Goal: Task Accomplishment & Management: Use online tool/utility

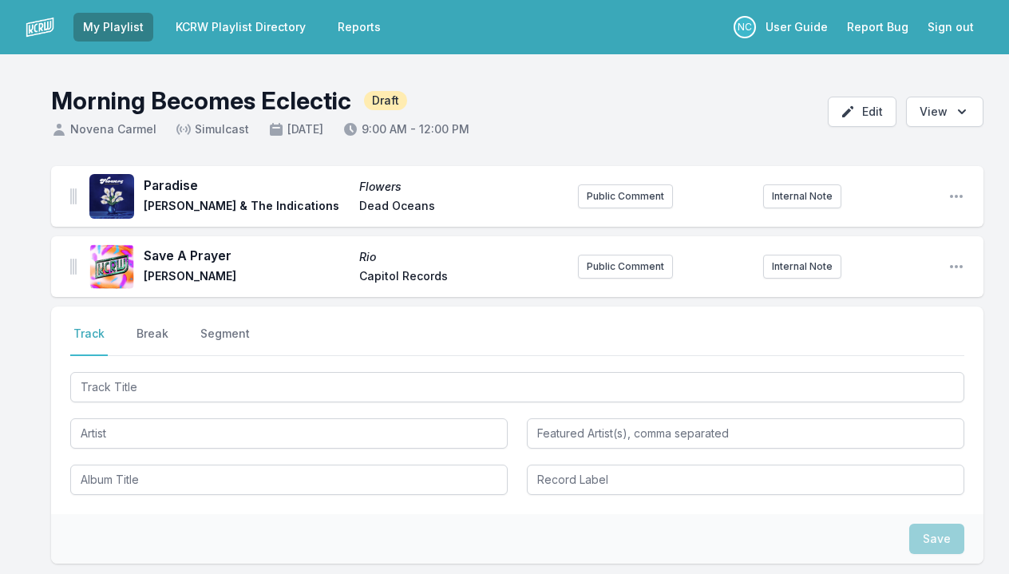
click at [155, 395] on input "Track Title" at bounding box center [517, 387] width 894 height 30
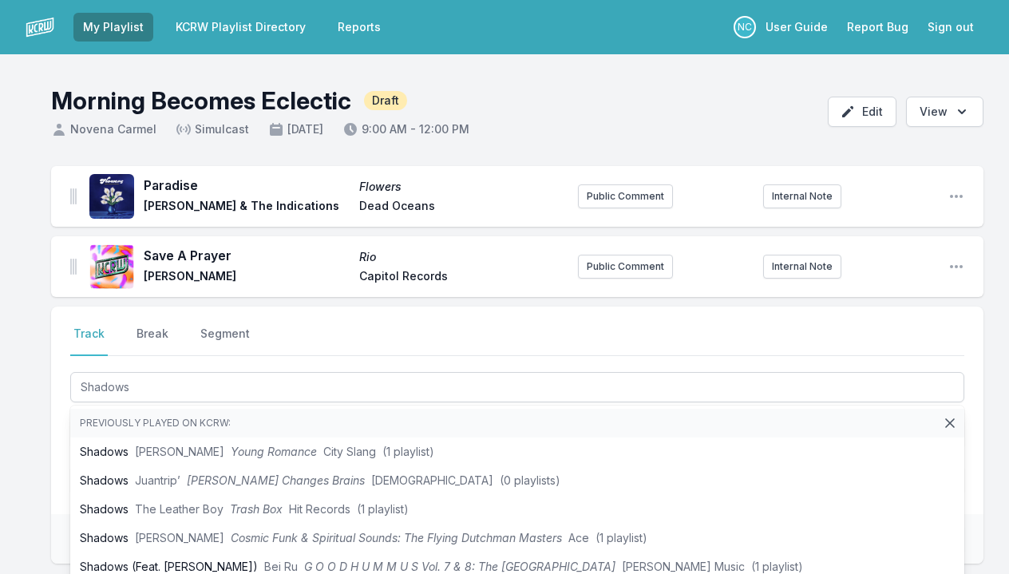
type input "Shadows"
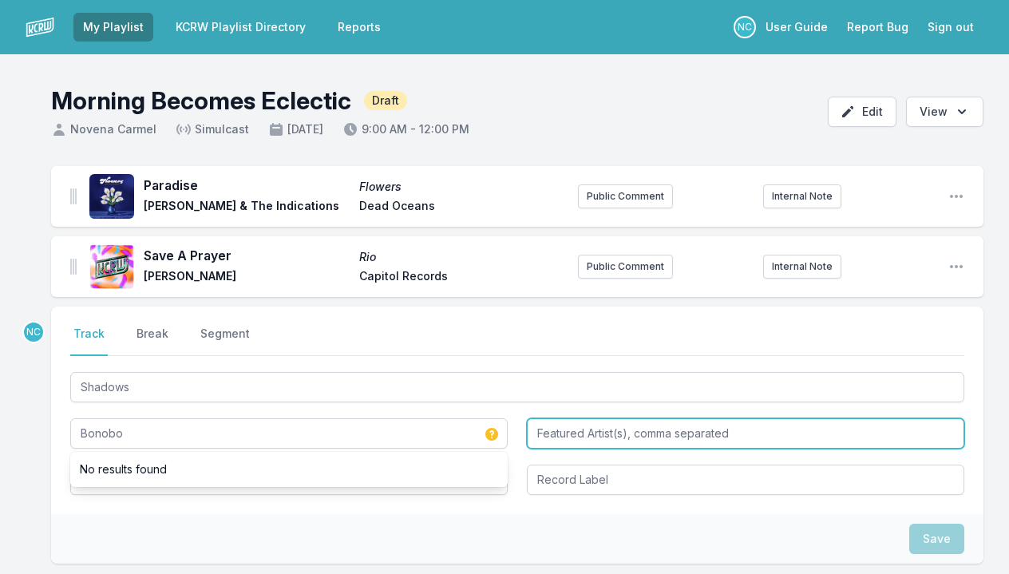
type input "Bonobo"
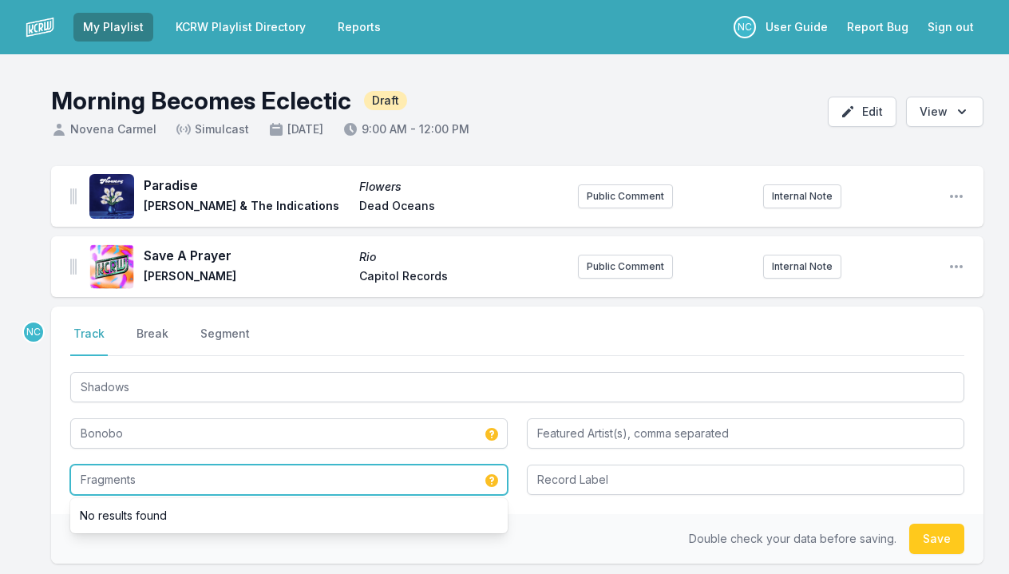
type input "Fragments"
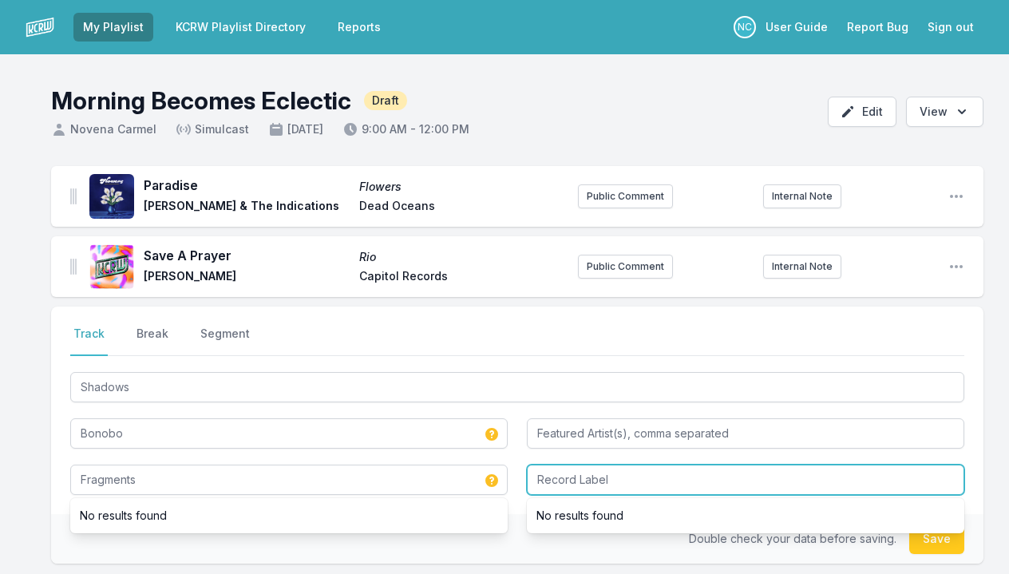
click at [593, 481] on input "Record Label" at bounding box center [745, 480] width 437 height 30
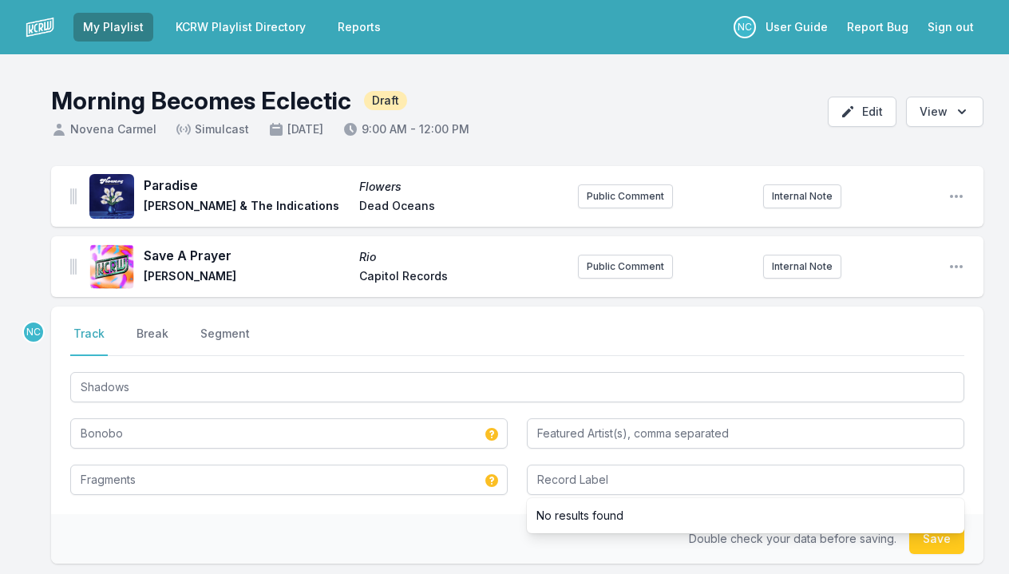
click at [936, 545] on button "Save" at bounding box center [936, 539] width 55 height 30
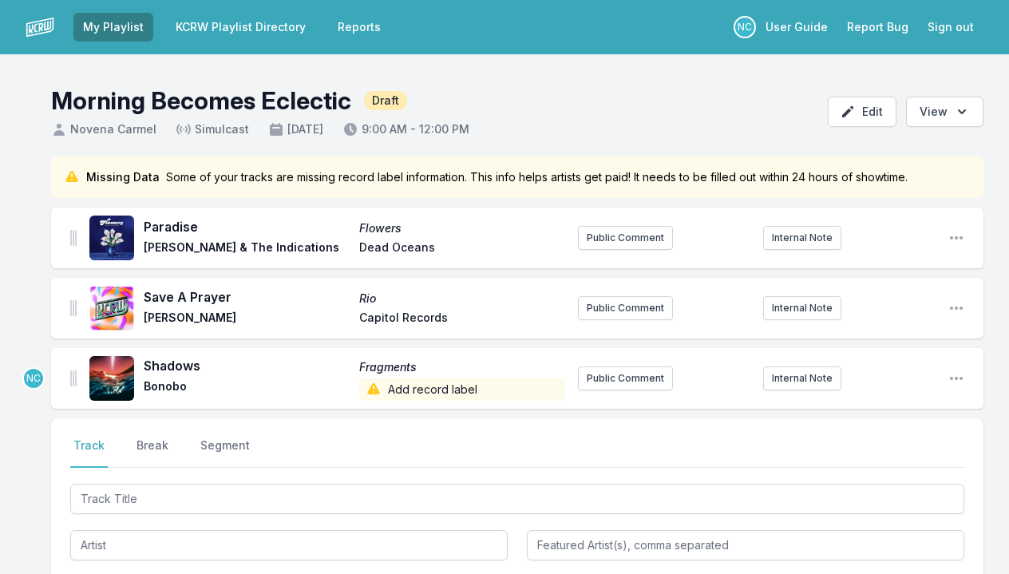
click at [276, 33] on link "KCRW Playlist Directory" at bounding box center [240, 27] width 149 height 29
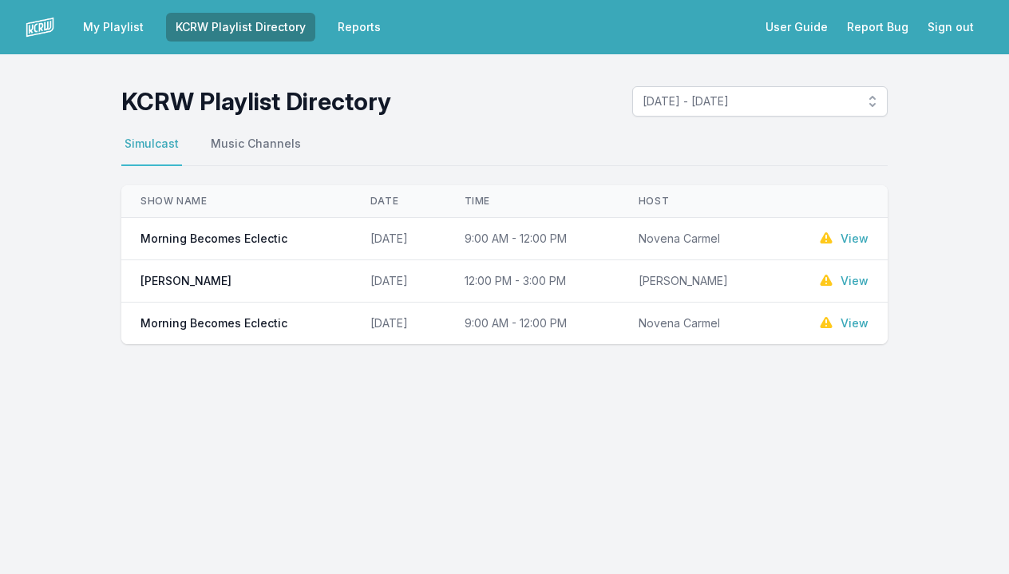
click at [853, 323] on link "View" at bounding box center [855, 323] width 28 height 16
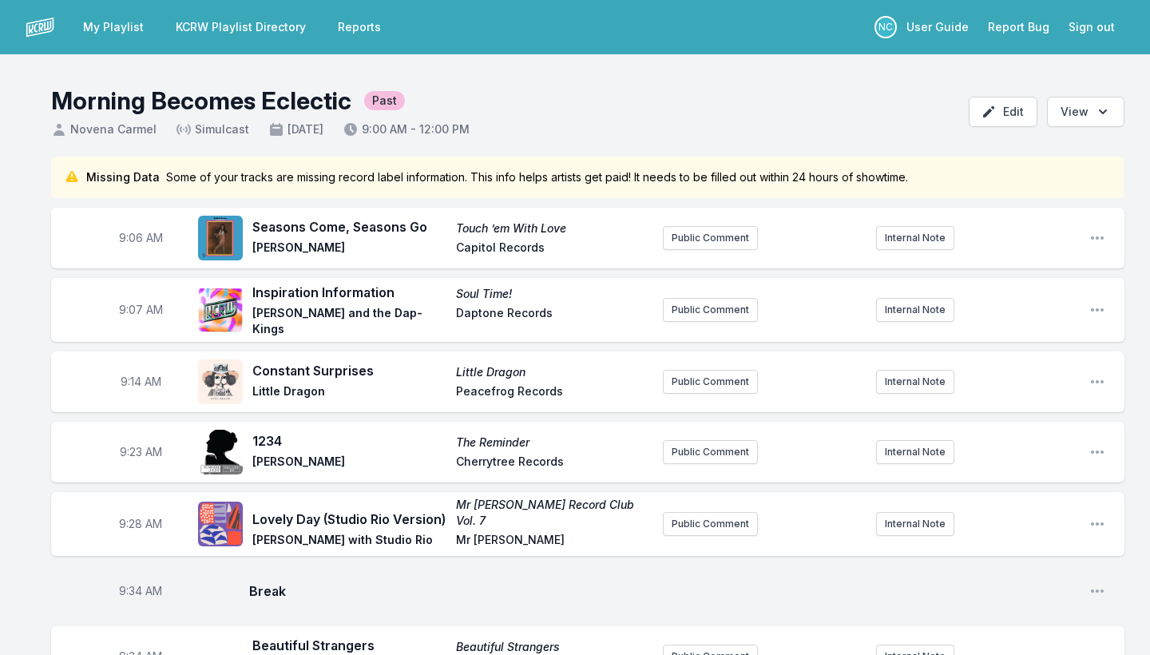
click at [214, 30] on link "KCRW Playlist Directory" at bounding box center [240, 27] width 149 height 29
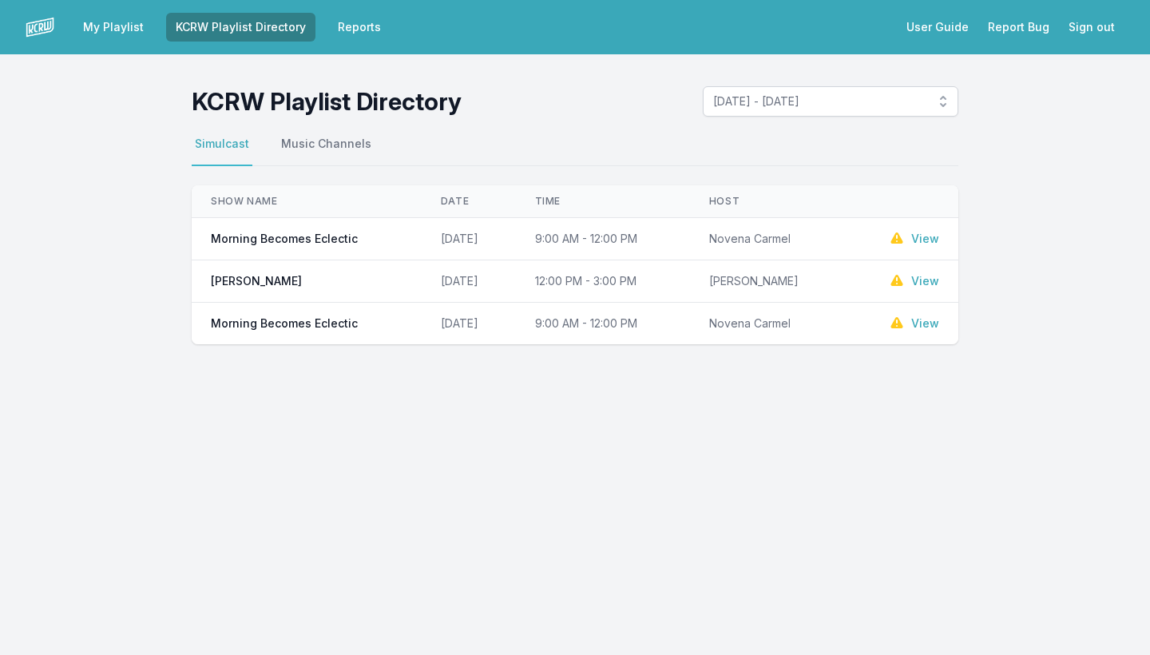
click at [97, 26] on link "My Playlist" at bounding box center [113, 27] width 80 height 29
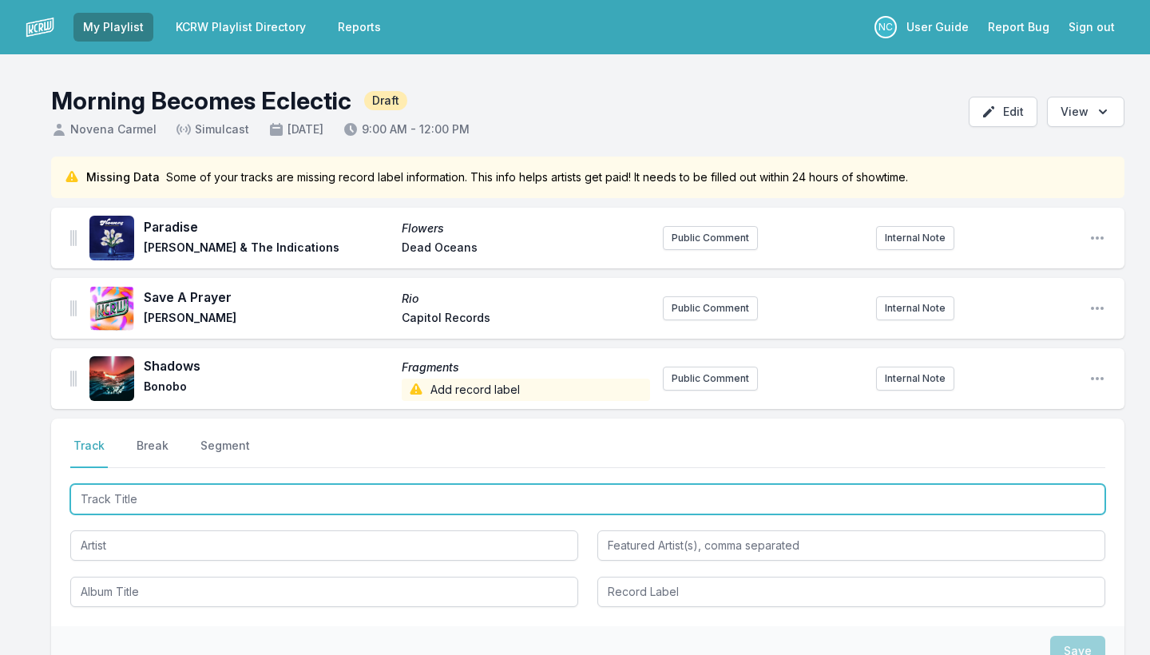
click at [109, 491] on input "Track Title" at bounding box center [587, 499] width 1035 height 30
type input "Afraid"
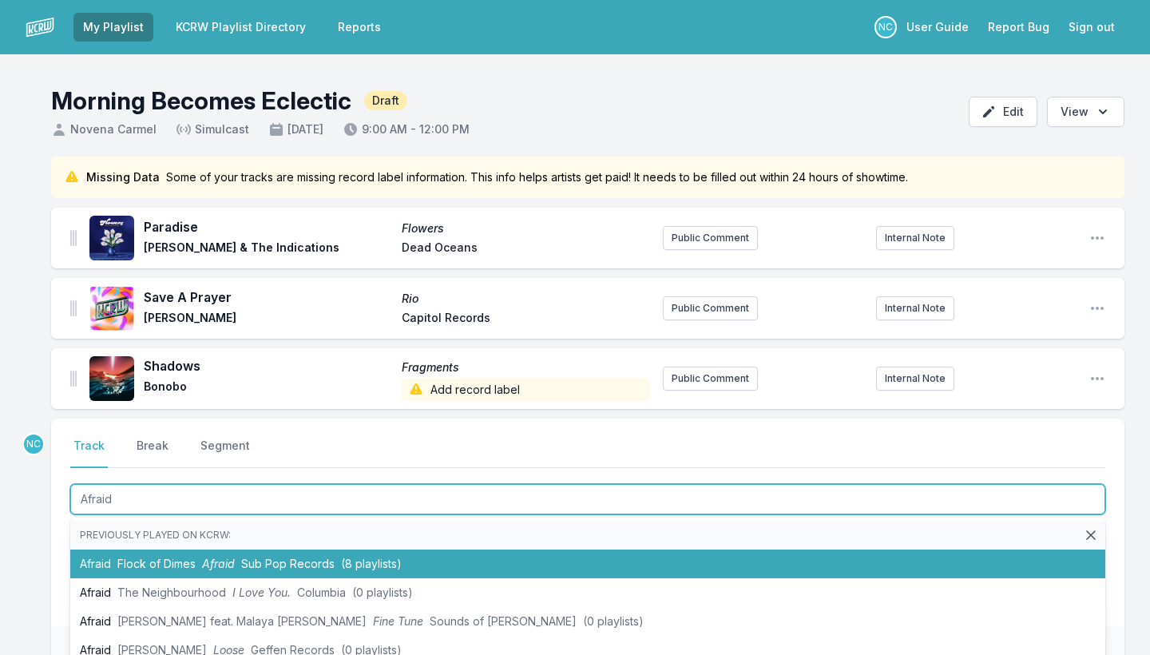
click at [107, 566] on li "Afraid Flock of Dimes Afraid Sub Pop Records (8 playlists)" at bounding box center [587, 563] width 1035 height 29
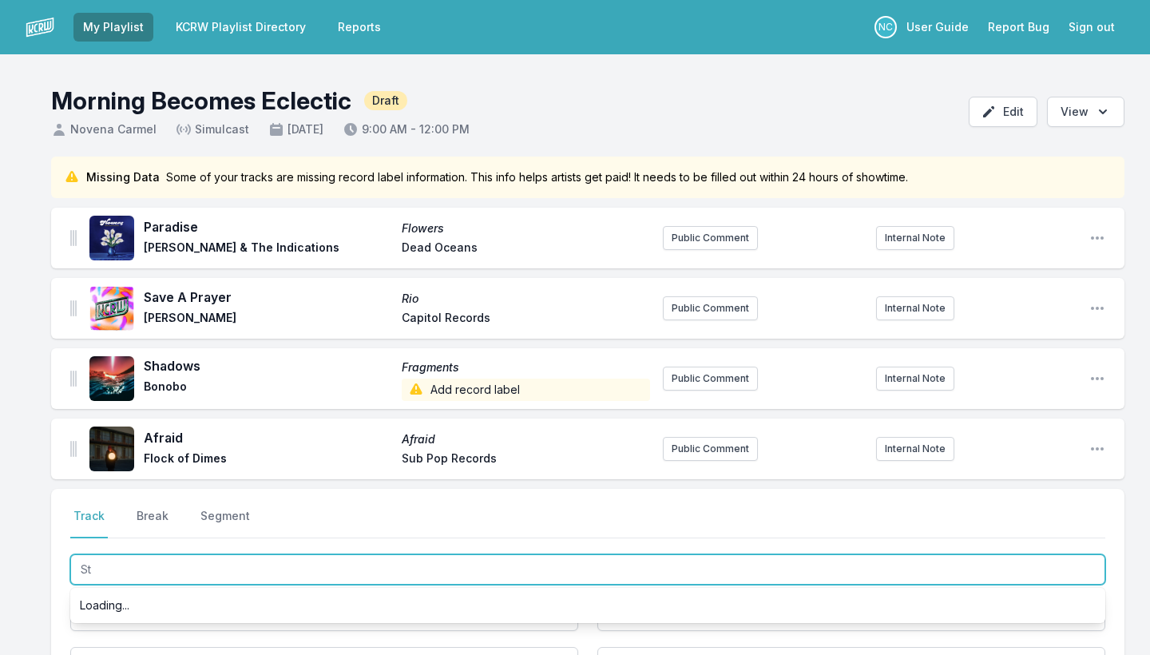
type input "S"
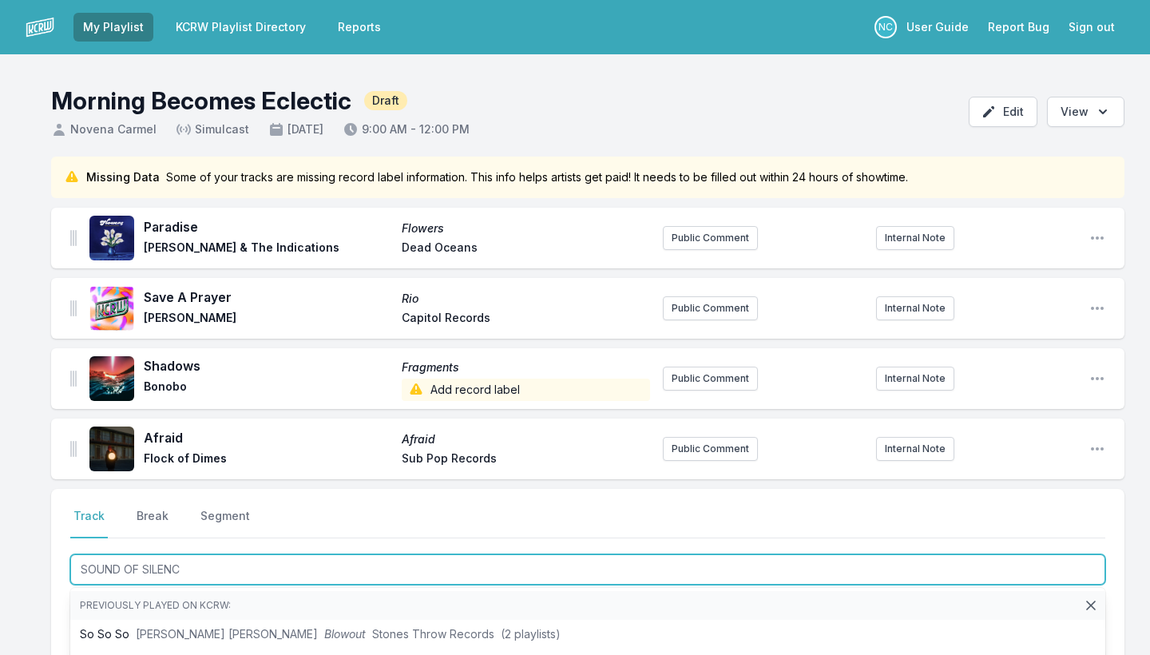
type input "SOUND OF SILENCE"
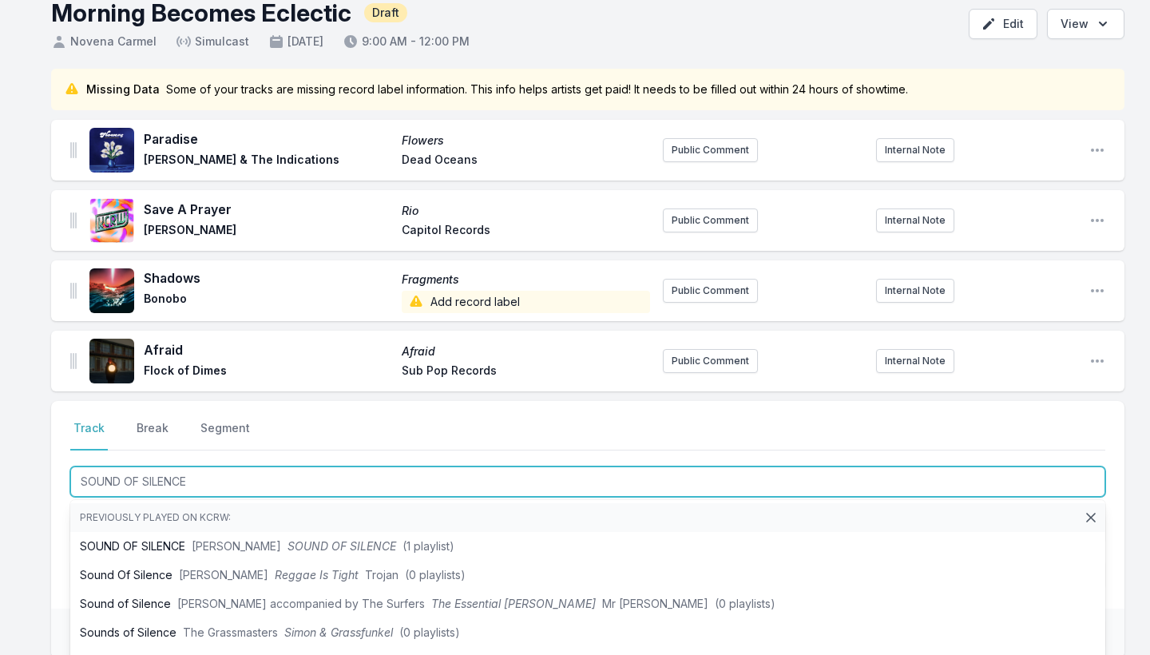
scroll to position [89, 0]
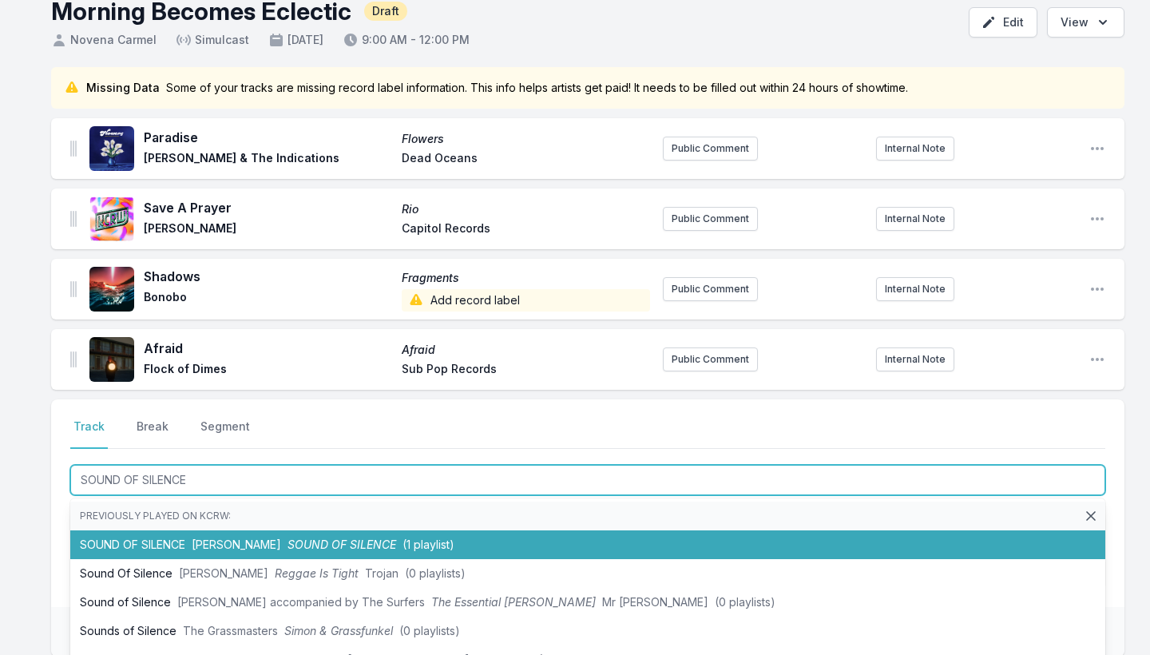
click at [144, 542] on li "SOUND OF SILENCE [PERSON_NAME] SOUND OF SILENCE (1 playlist)" at bounding box center [587, 544] width 1035 height 29
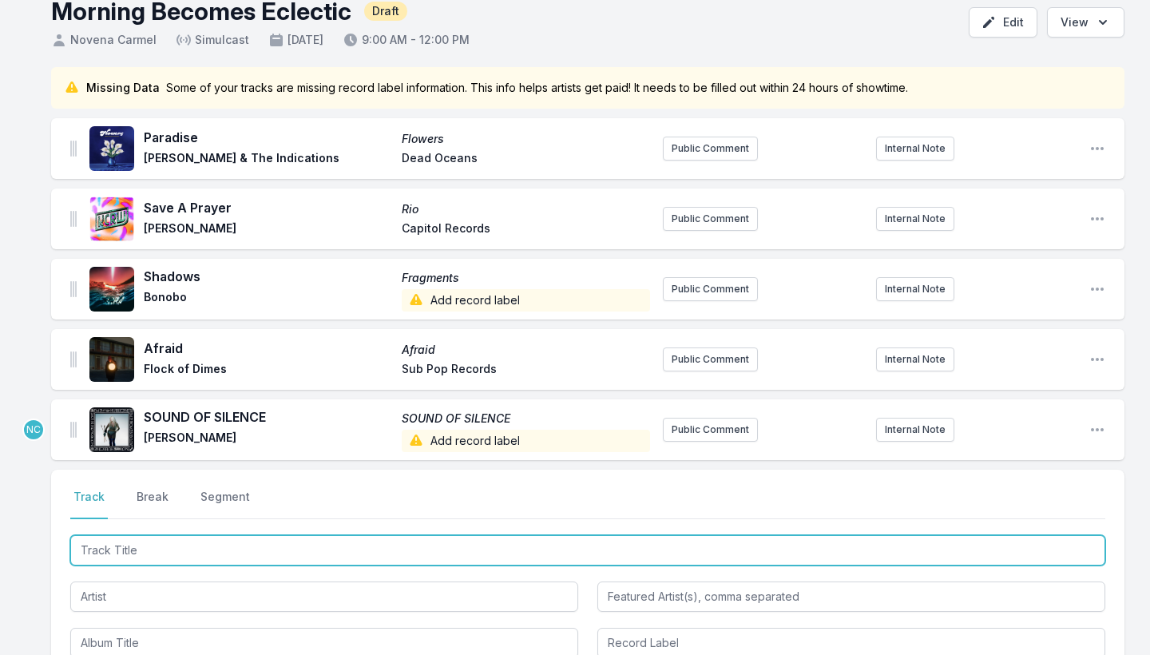
click at [132, 548] on input "Track Title" at bounding box center [587, 550] width 1035 height 30
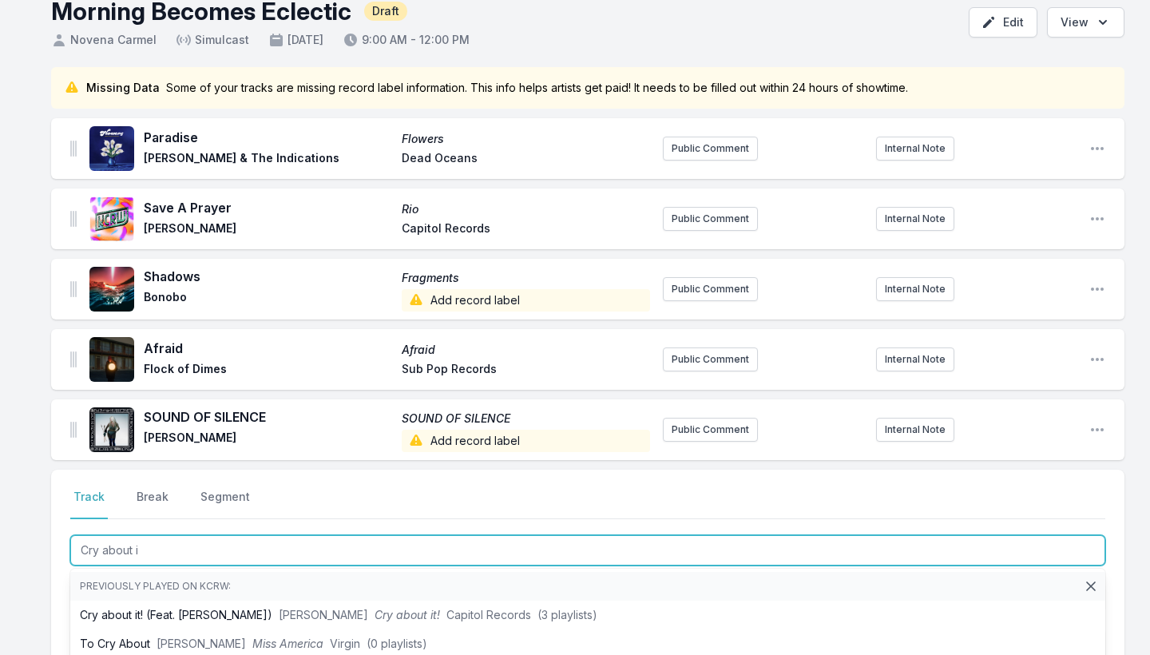
type input "Cry about it"
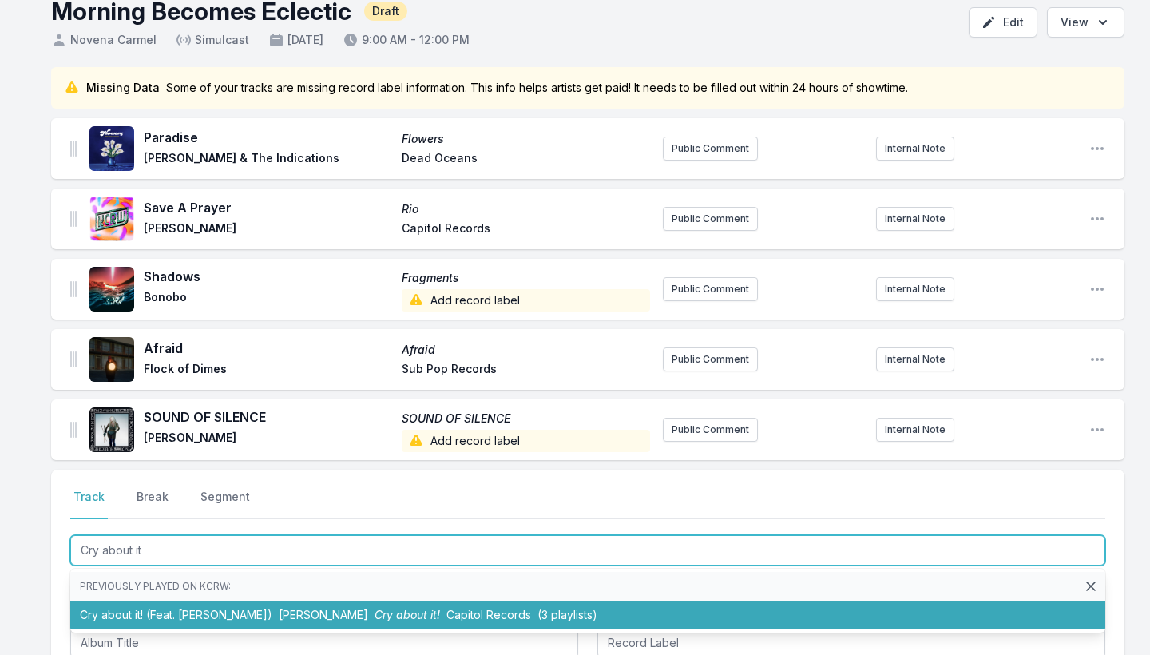
click at [123, 573] on li "Cry about it! (Feat. [PERSON_NAME]) Kali Uchis Cry about it! Capitol Records (3…" at bounding box center [587, 614] width 1035 height 29
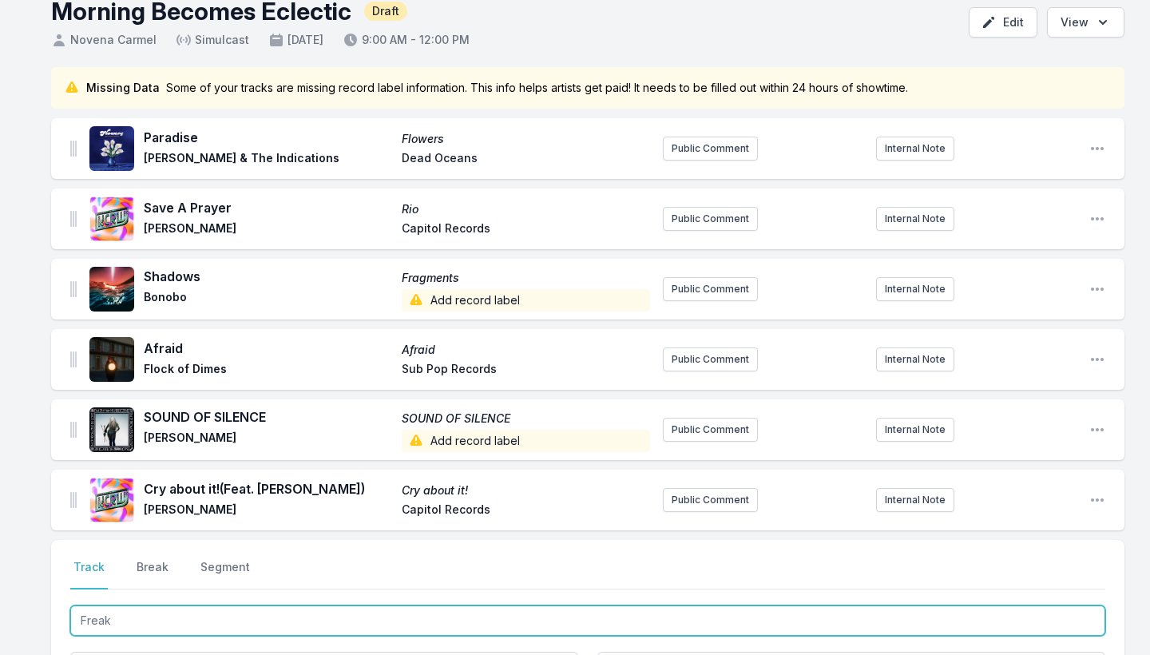
type input "Freaks"
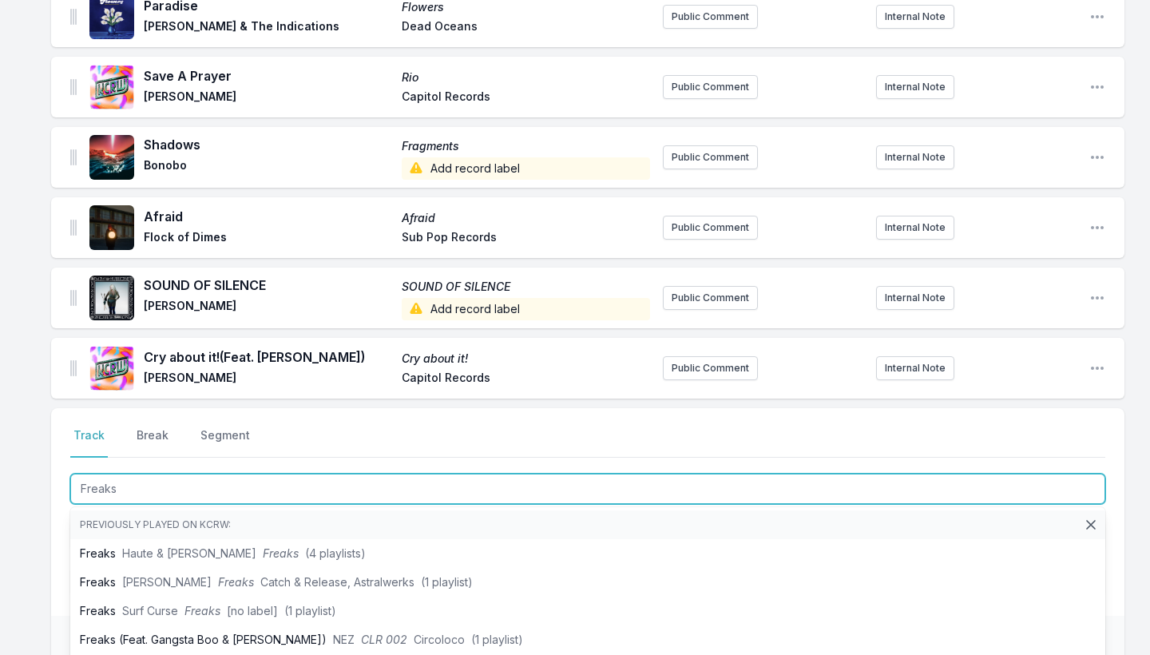
scroll to position [223, 0]
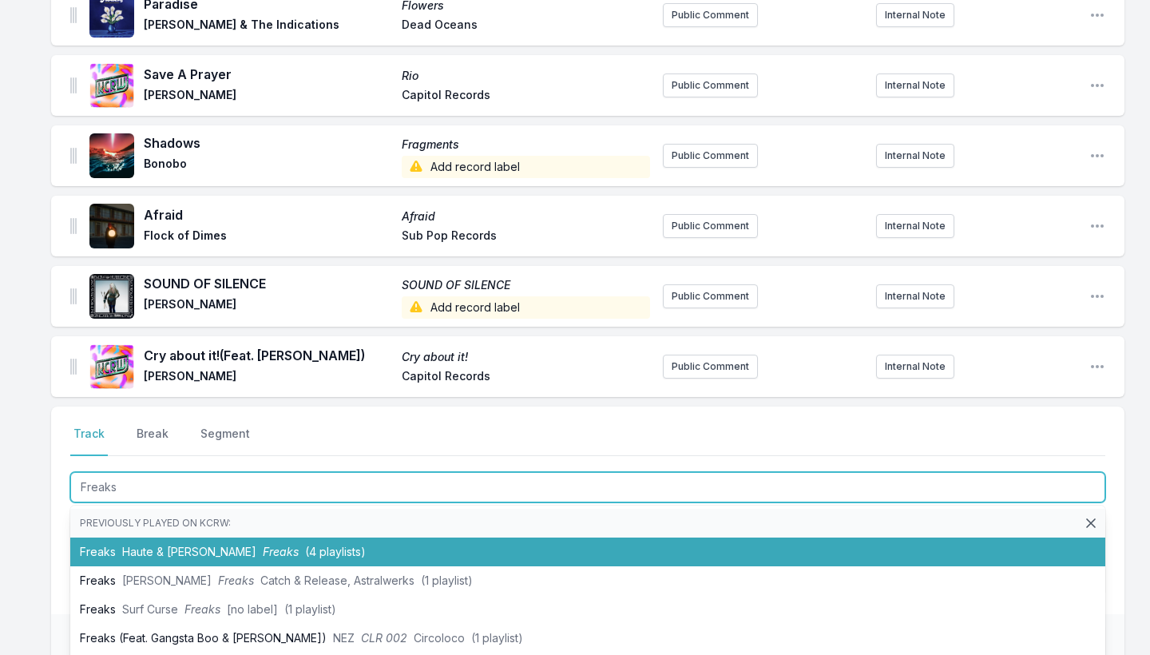
click at [148, 550] on span "Haute & [PERSON_NAME]" at bounding box center [189, 551] width 134 height 14
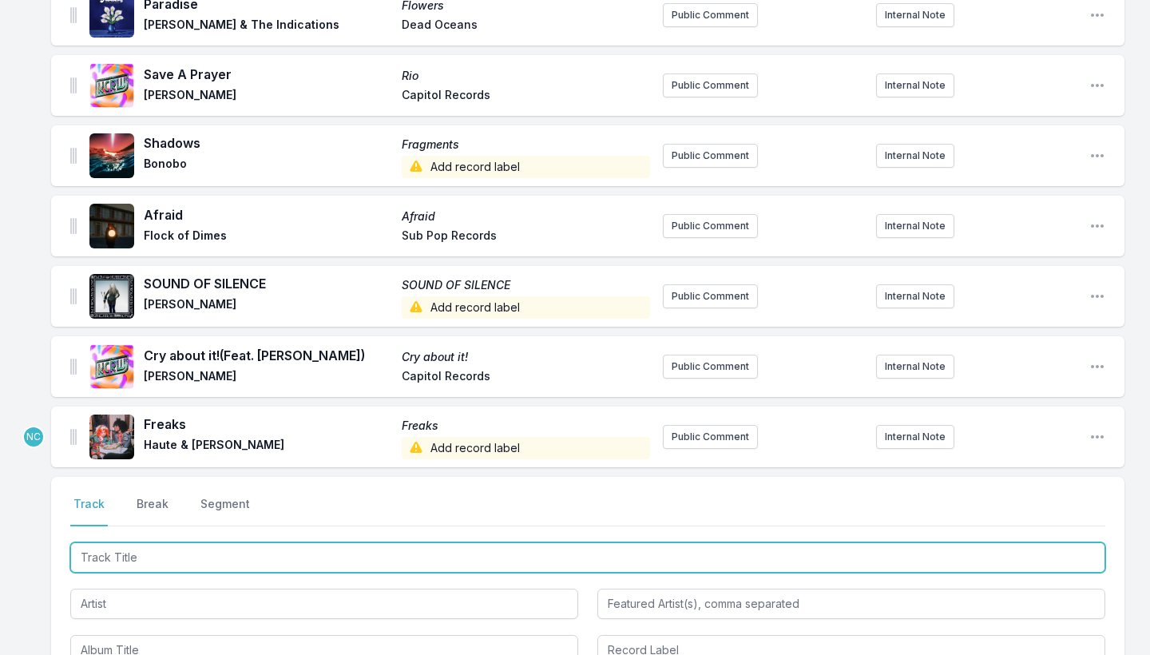
click at [124, 558] on input "Track Title" at bounding box center [587, 557] width 1035 height 30
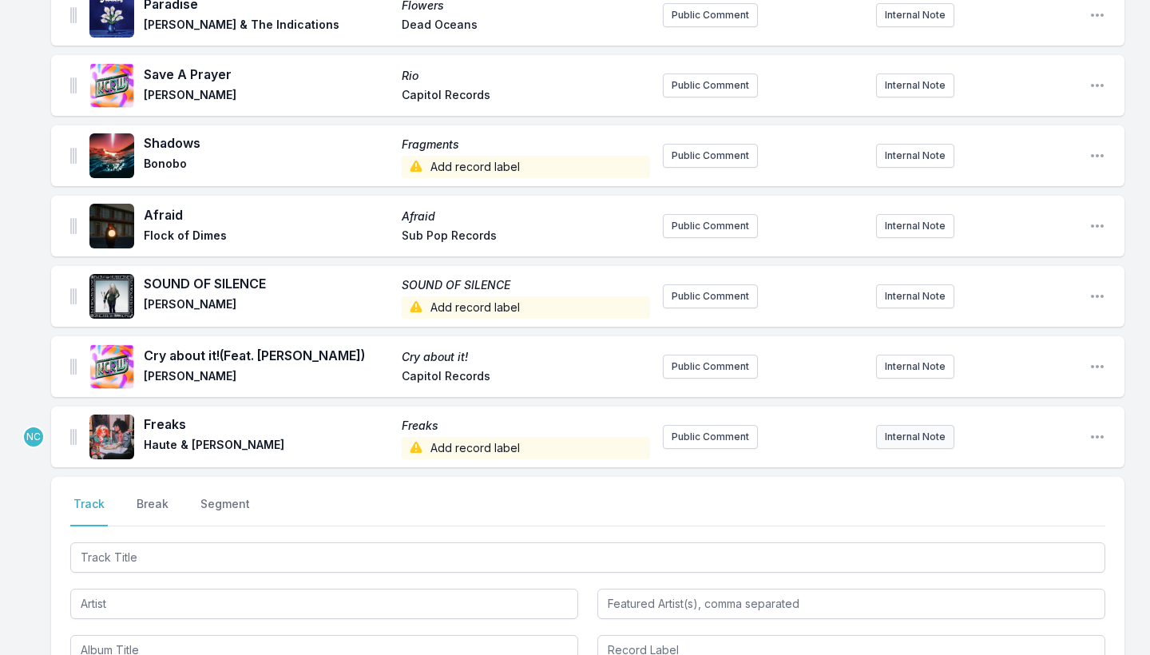
click at [907, 441] on button "Internal Note" at bounding box center [915, 437] width 78 height 24
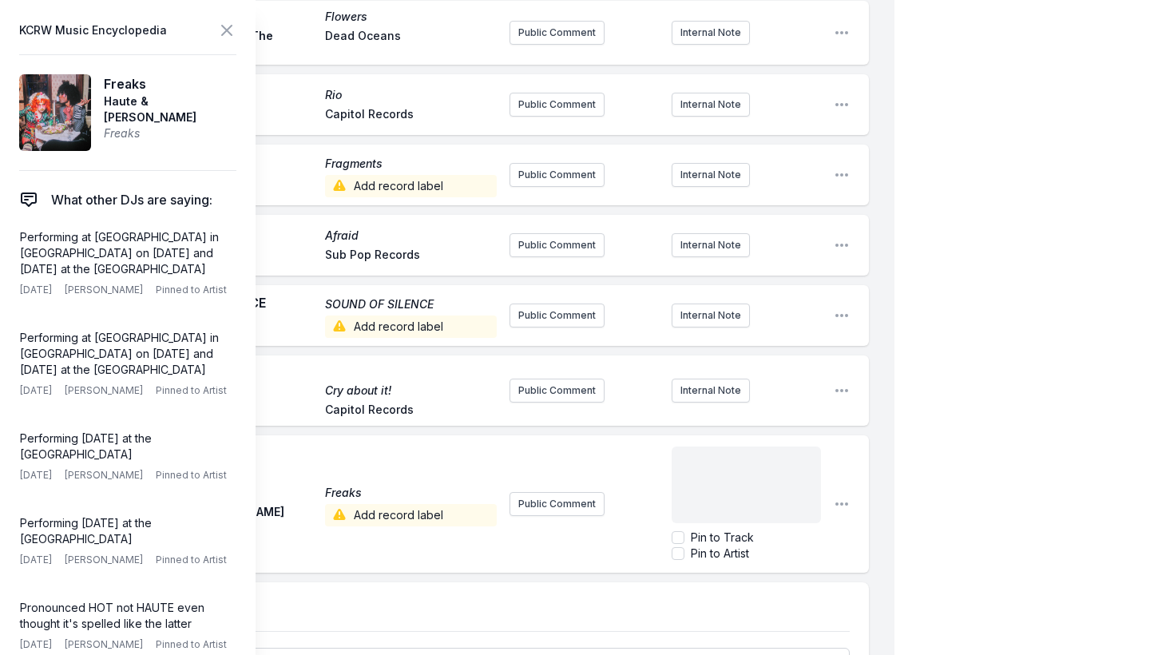
click at [738, 480] on div "﻿" at bounding box center [745, 484] width 149 height 77
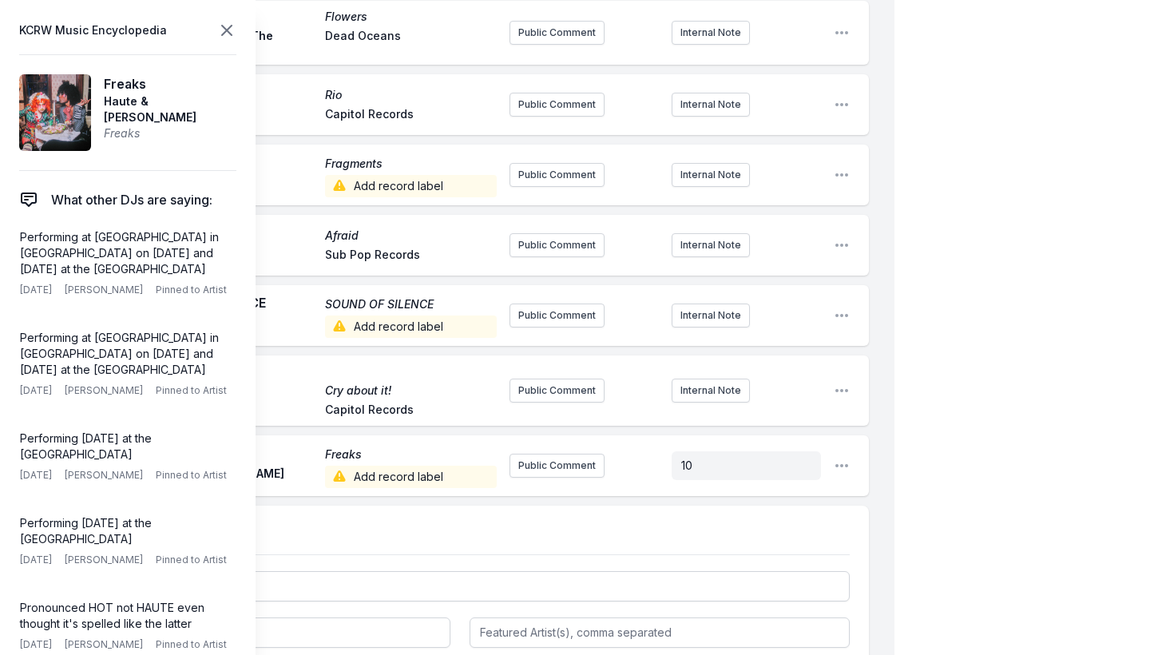
click at [227, 29] on icon at bounding box center [226, 30] width 19 height 19
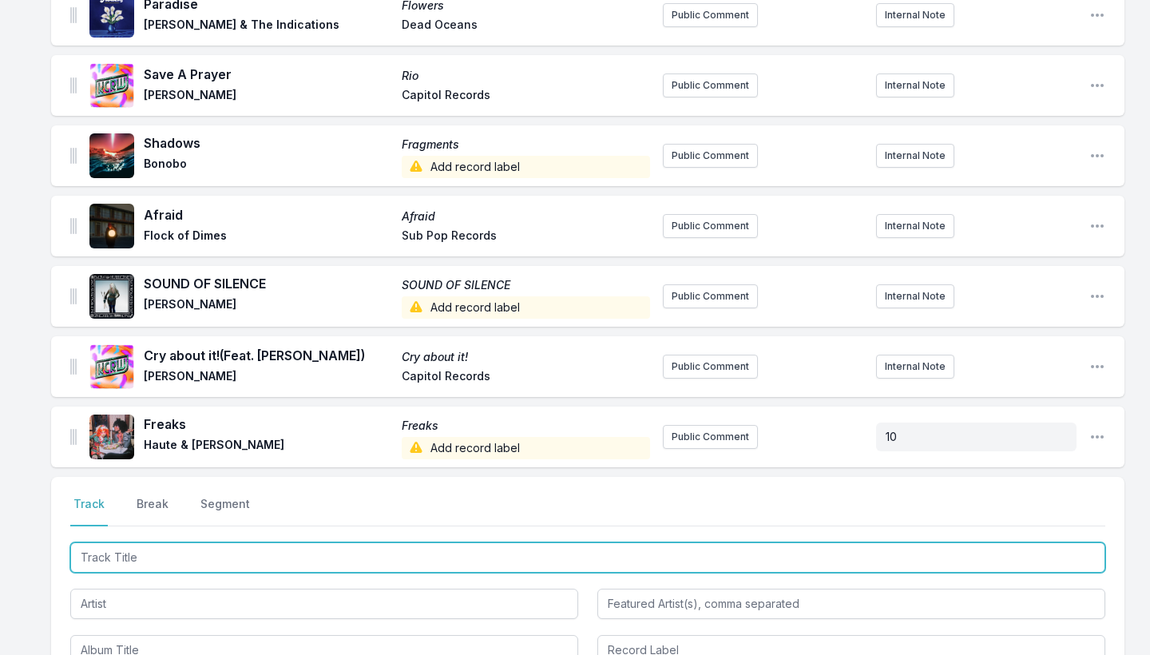
click at [148, 545] on input "Track Title" at bounding box center [587, 557] width 1035 height 30
type input "I Believe In You"
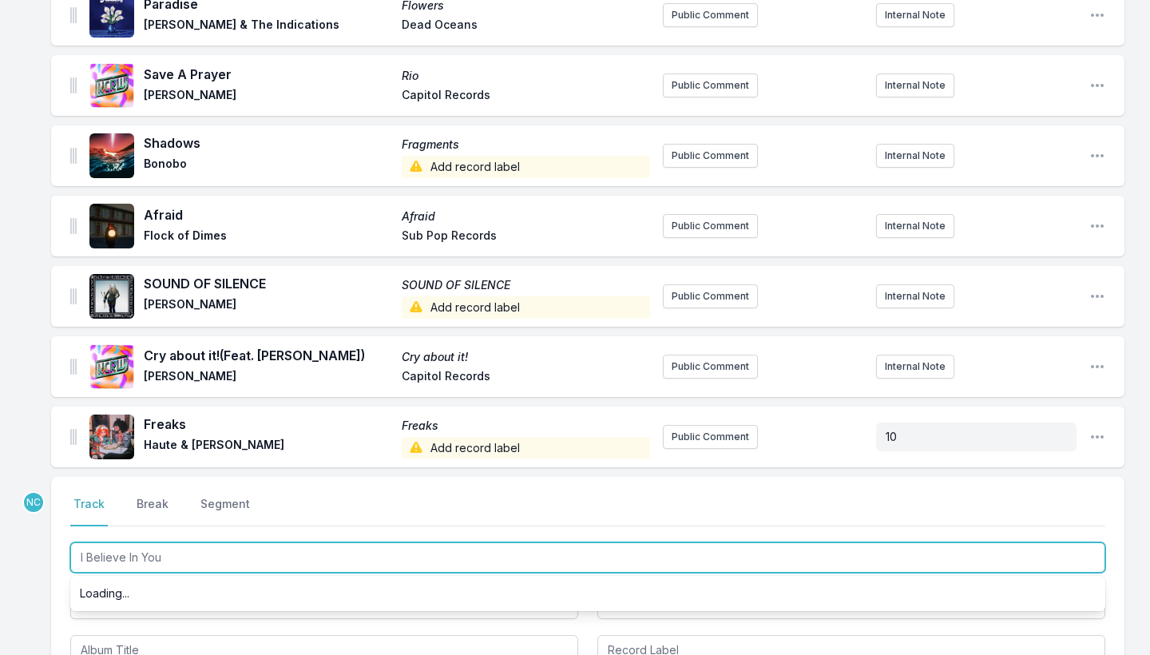
scroll to position [328, 0]
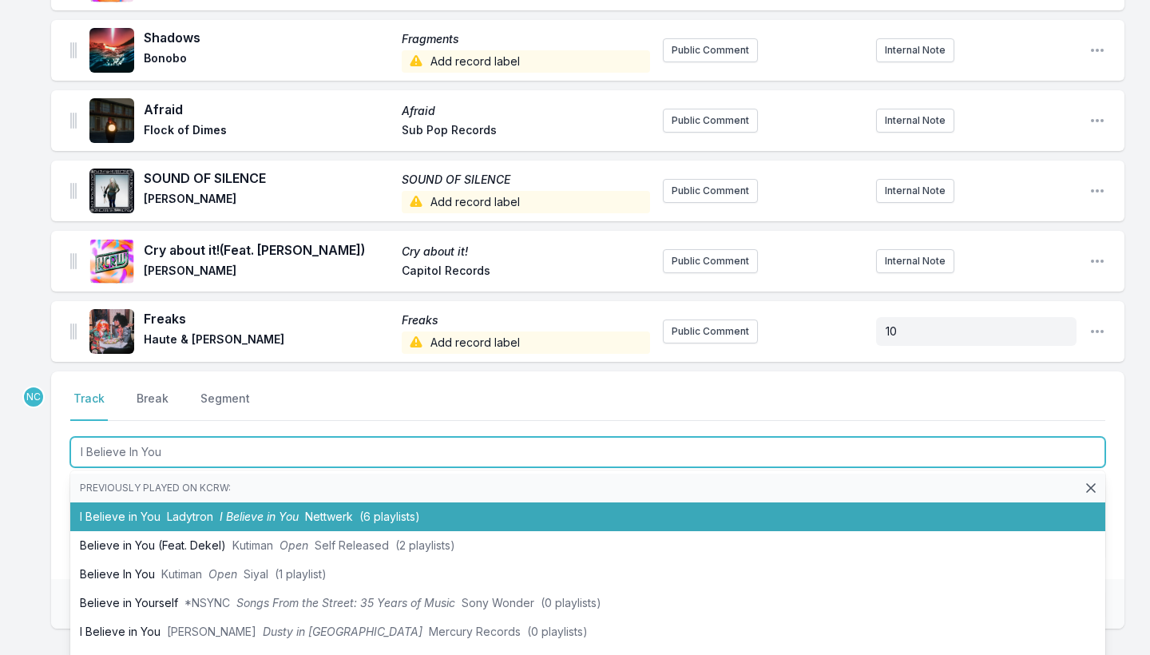
click at [154, 522] on li "I Believe in You Ladytron I Believe in You Nettwerk (6 playlists)" at bounding box center [587, 516] width 1035 height 29
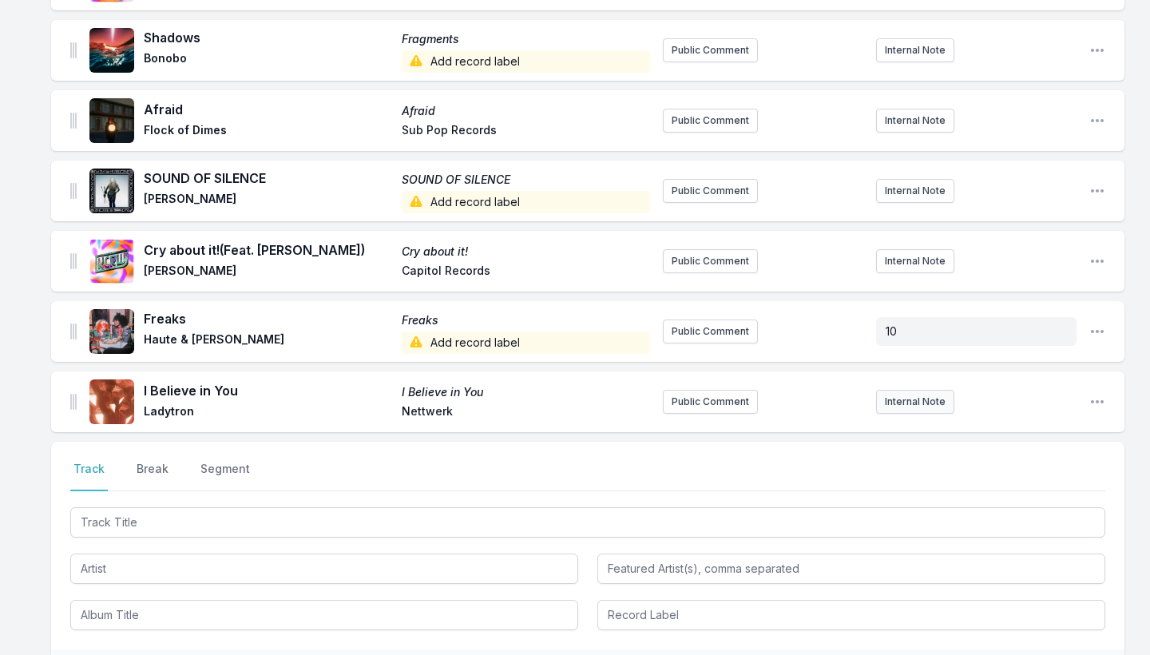
click at [900, 402] on button "Internal Note" at bounding box center [915, 402] width 78 height 24
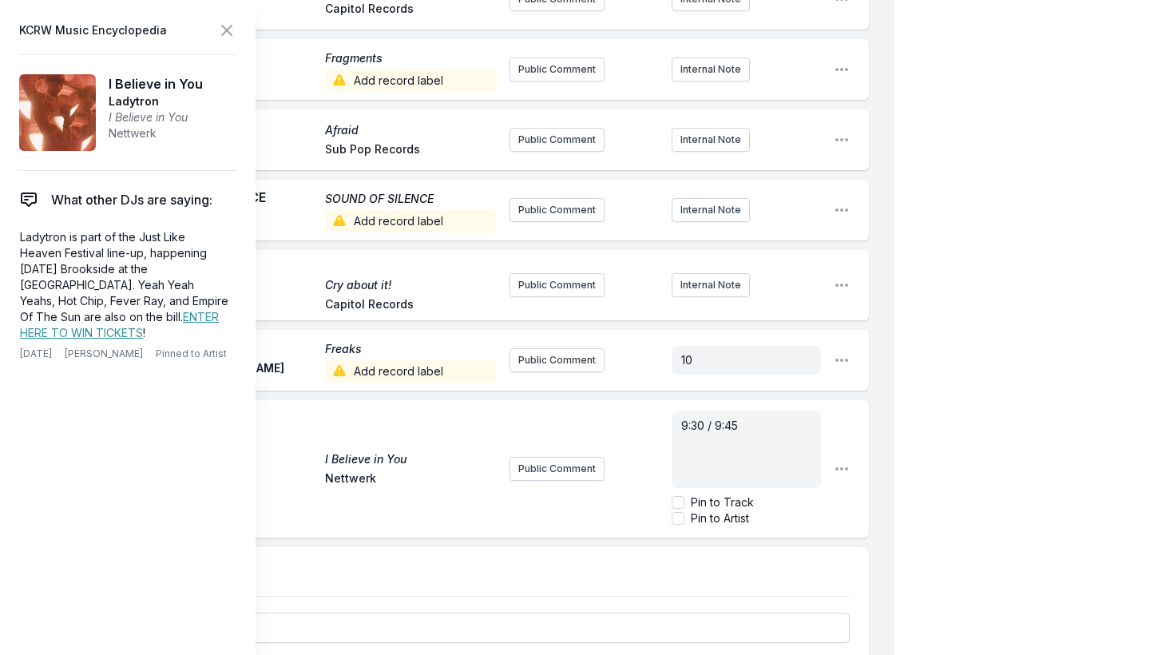
click at [1008, 373] on div "My Playlist KCRW Playlist Directory Reports NC User Guide Report Bug Sign out M…" at bounding box center [575, 314] width 1150 height 1285
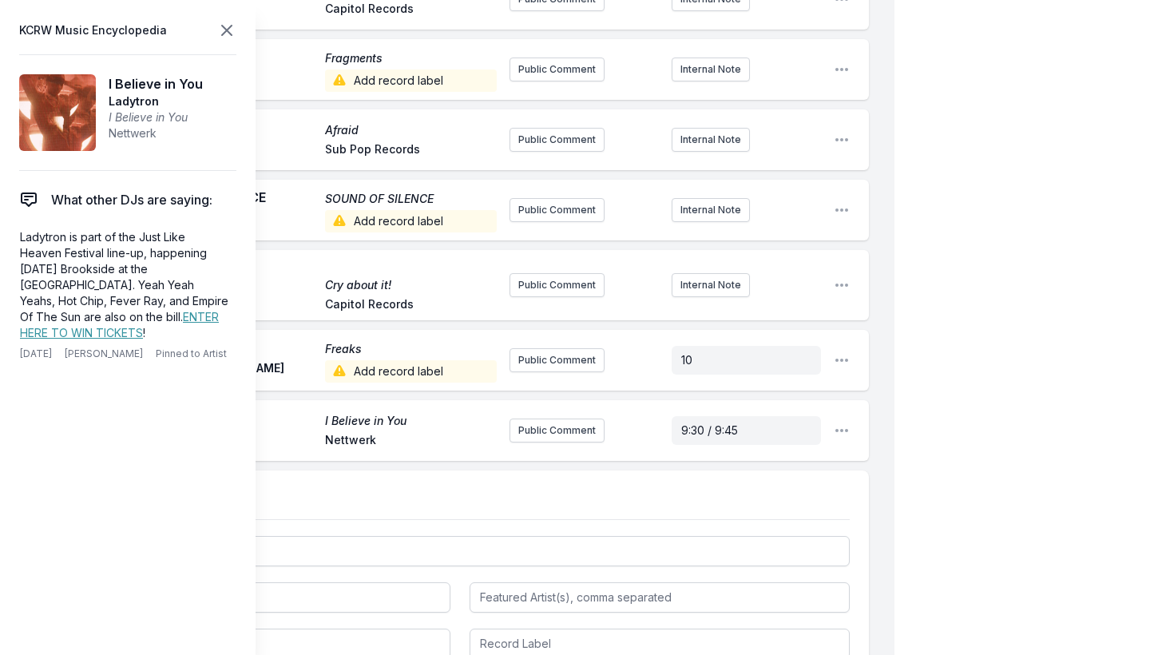
click at [220, 30] on icon at bounding box center [226, 30] width 19 height 19
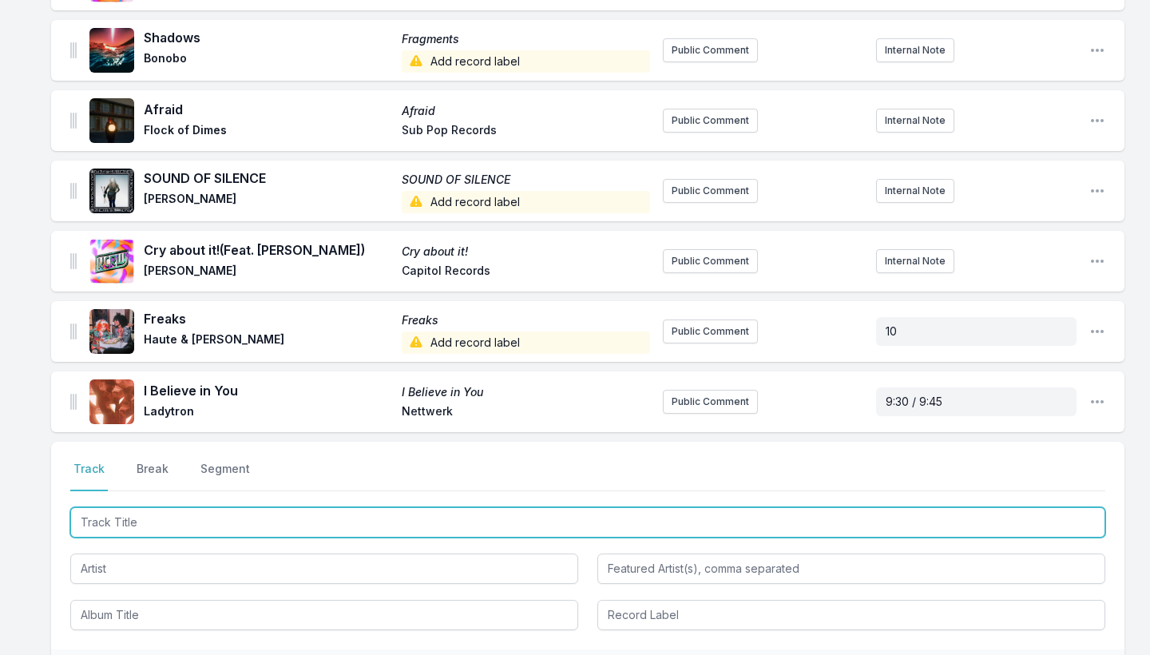
click at [136, 521] on input "Track Title" at bounding box center [587, 522] width 1035 height 30
type input "Take Cover"
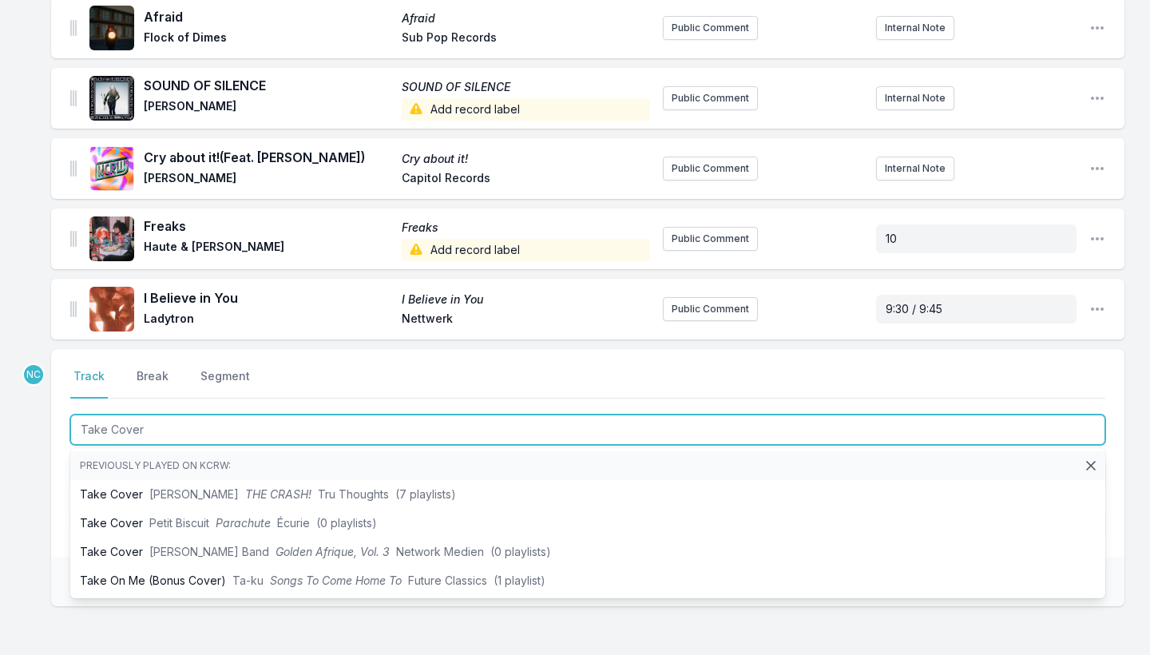
scroll to position [422, 0]
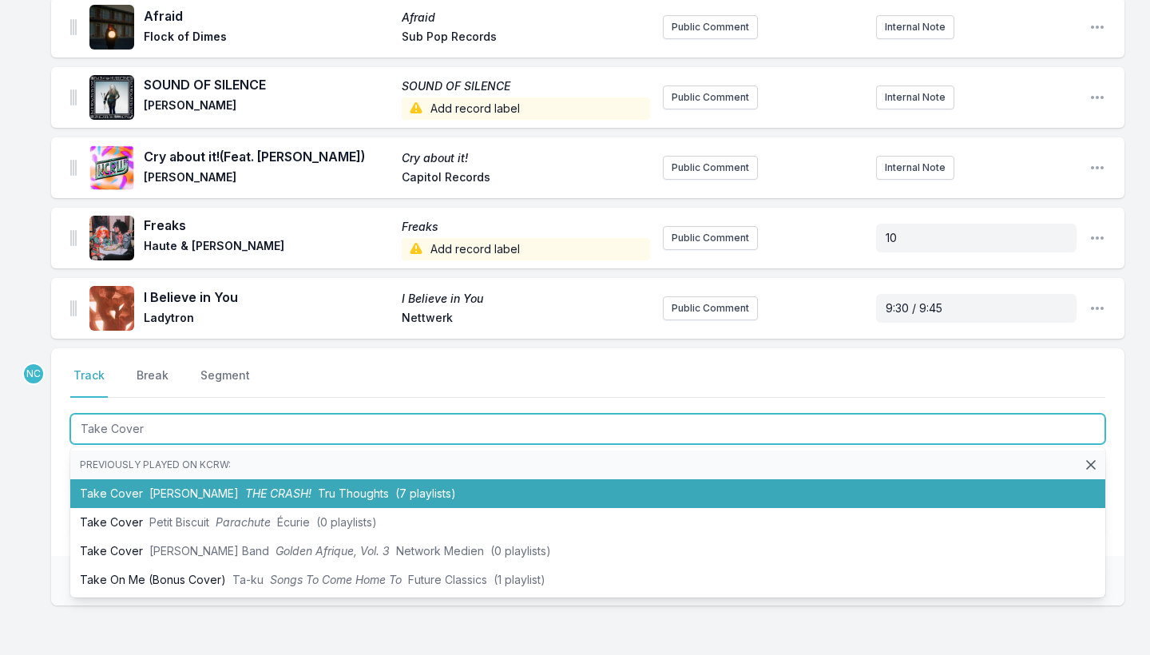
click at [155, 489] on span "[PERSON_NAME]" at bounding box center [193, 493] width 89 height 14
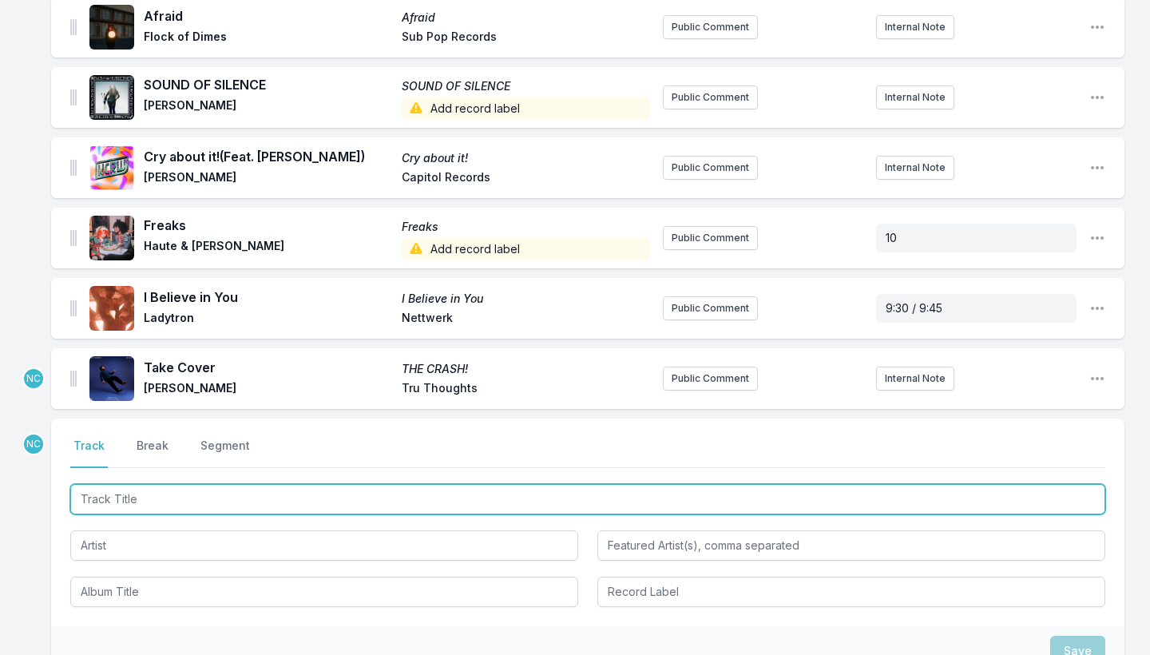
click at [122, 501] on input "Track Title" at bounding box center [587, 499] width 1035 height 30
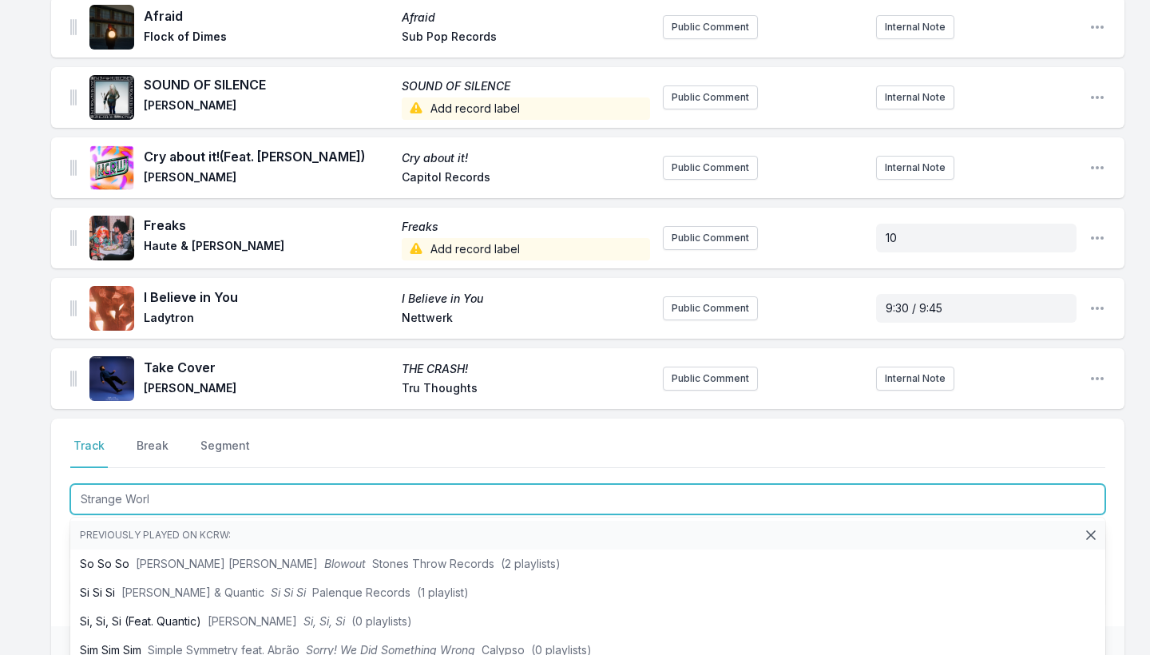
type input "Strange World"
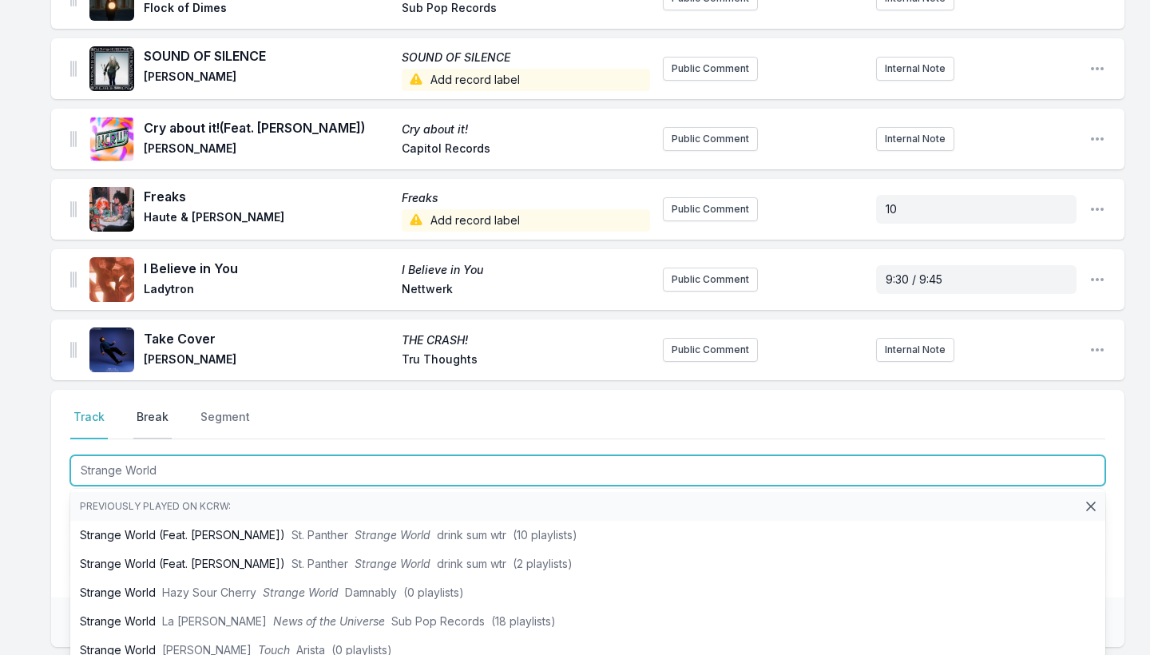
scroll to position [474, 0]
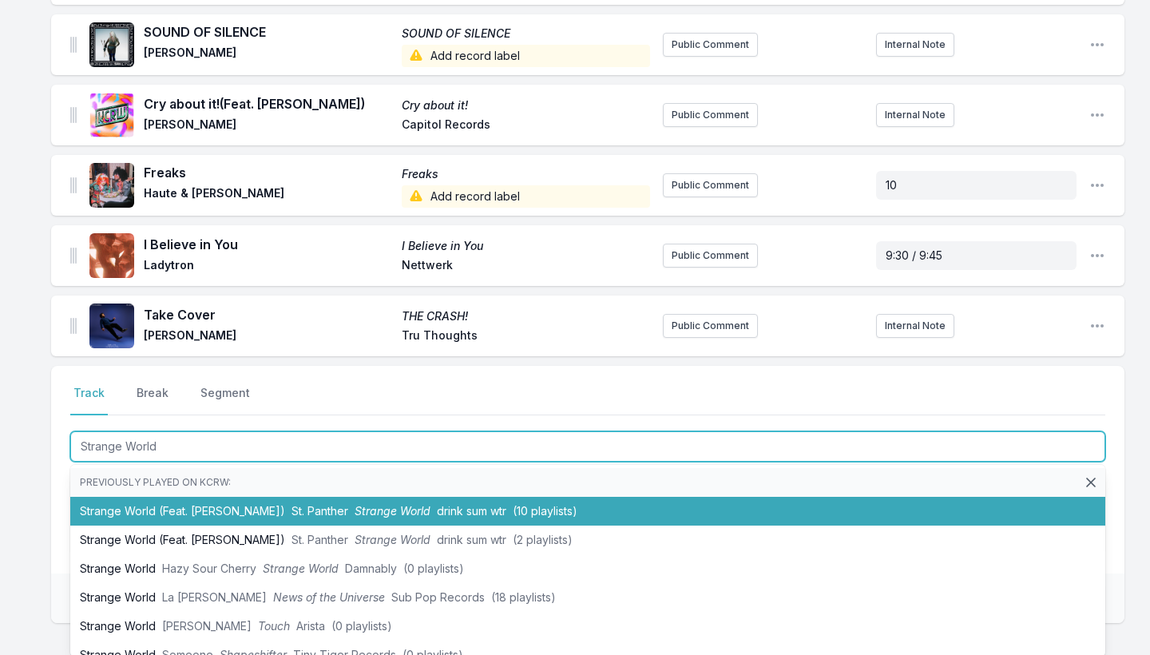
click at [147, 511] on li "Strange World (Feat. [PERSON_NAME]) St. Panther Strange World drink sum wtr (10…" at bounding box center [587, 511] width 1035 height 29
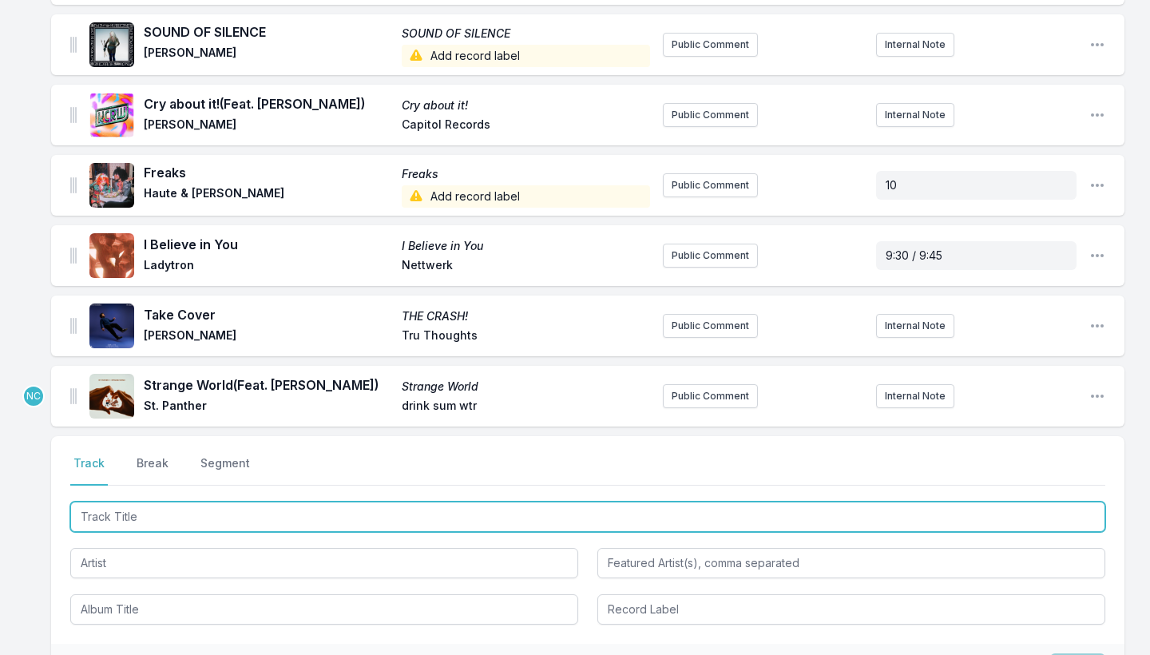
click at [101, 518] on input "Track Title" at bounding box center [587, 516] width 1035 height 30
type input "BETTER"
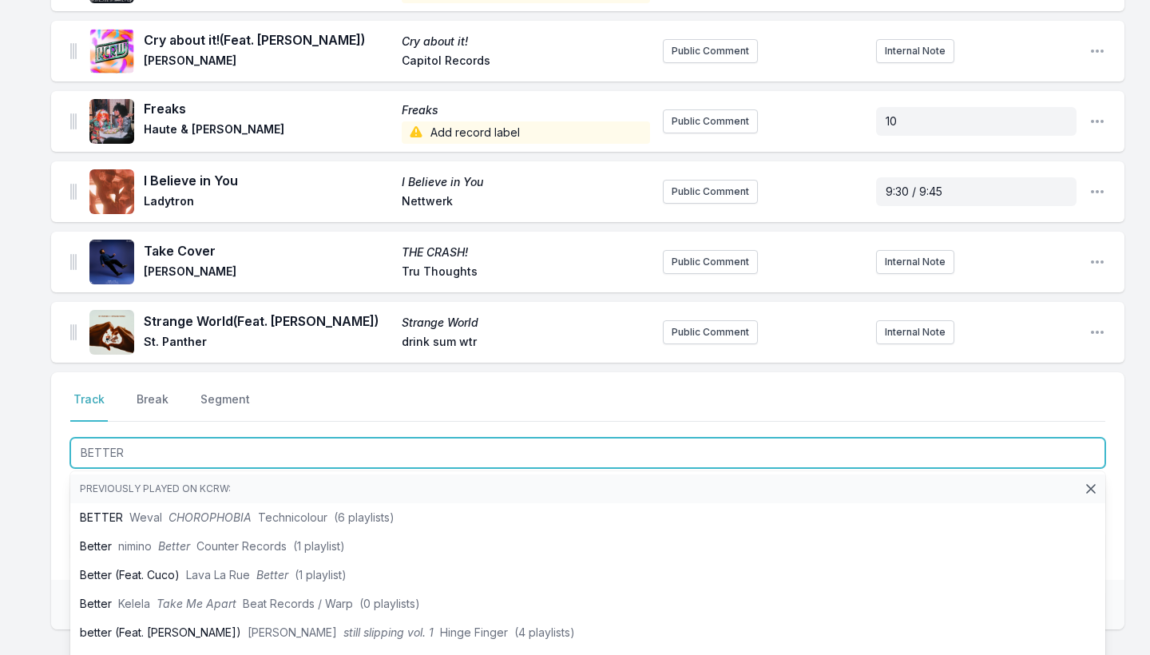
scroll to position [553, 0]
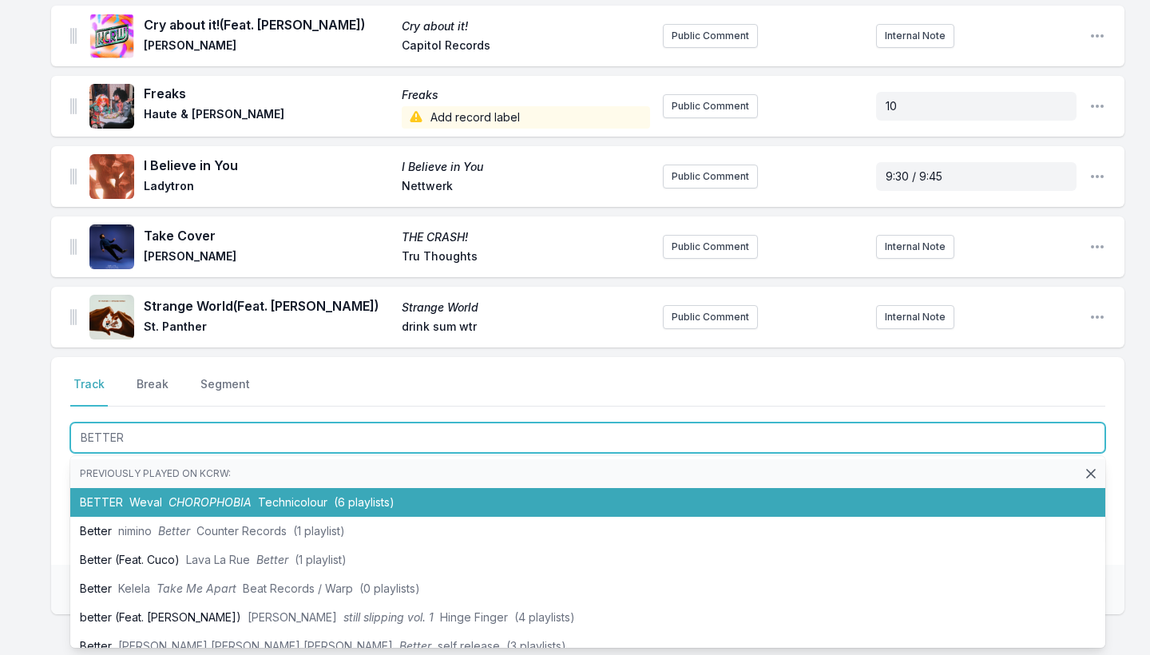
click at [105, 502] on li "BETTER Weval CHOROPHOBIA Technicolour (6 playlists)" at bounding box center [587, 502] width 1035 height 29
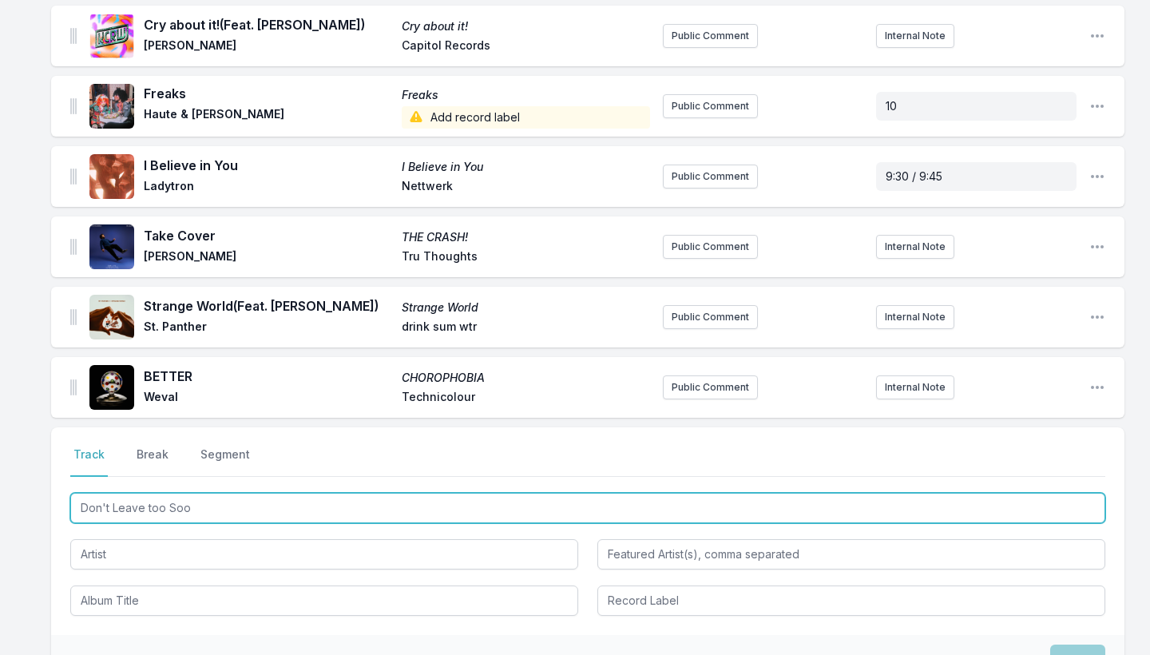
type input "Don't Leave too Soon"
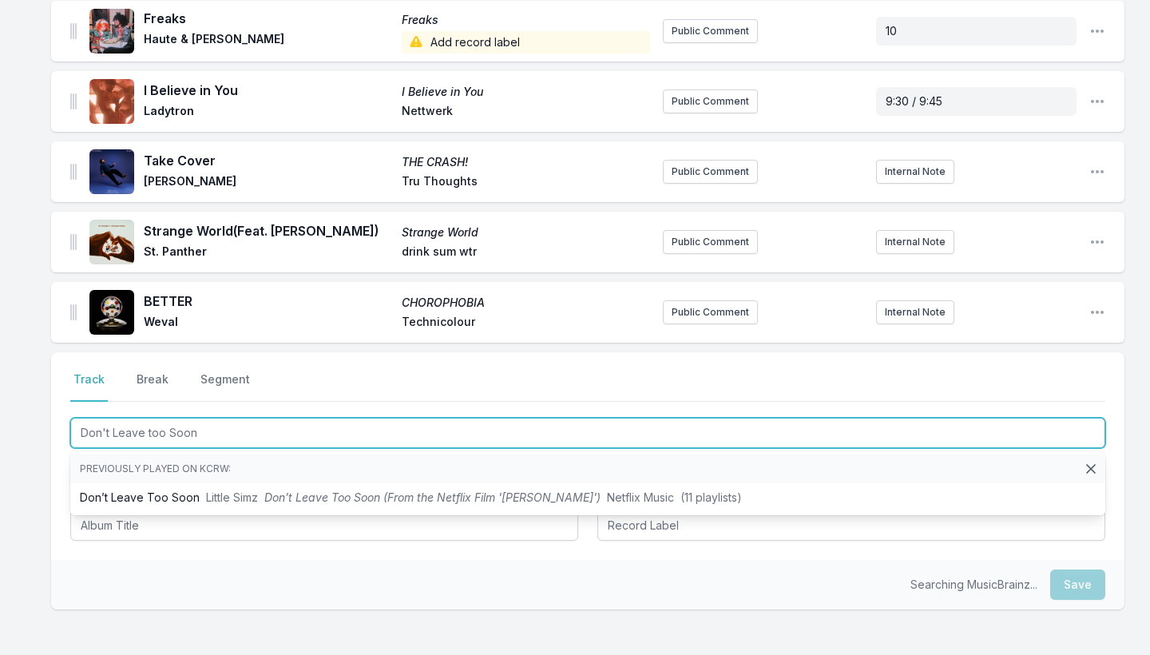
scroll to position [639, 0]
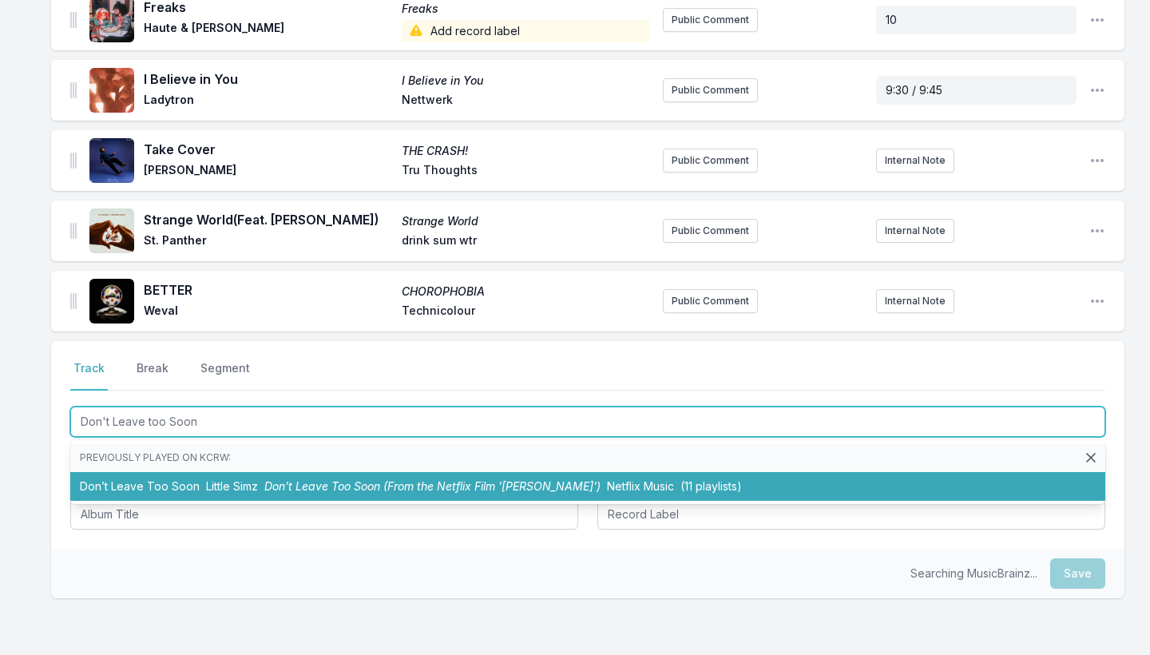
click at [110, 496] on li "Don’t Leave Too Soon Little Simz Don’t Leave Too Soon (From the Netflix Film '[…" at bounding box center [587, 486] width 1035 height 29
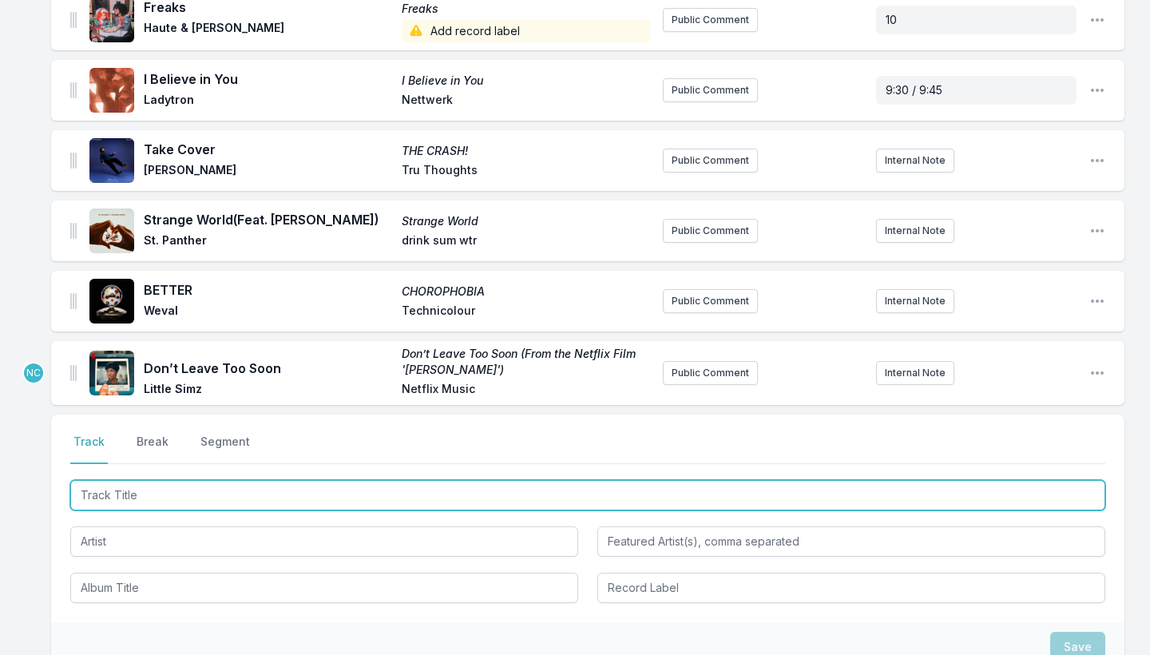
click at [110, 485] on input "Track Title" at bounding box center [587, 495] width 1035 height 30
type input "Caviar"
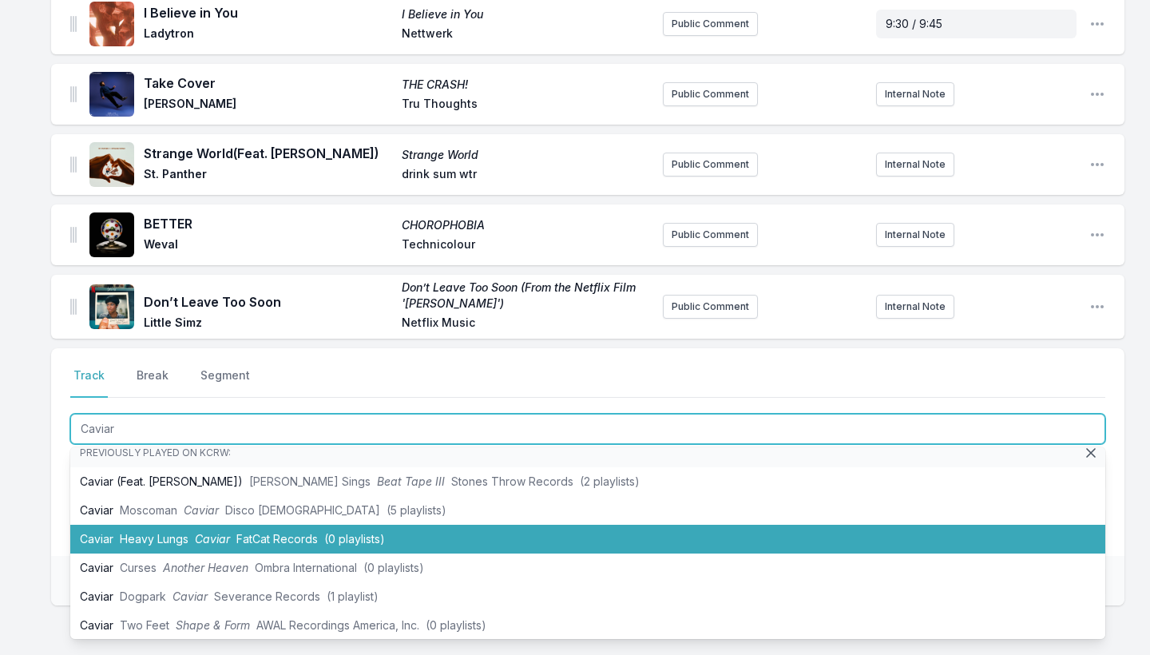
scroll to position [13, 0]
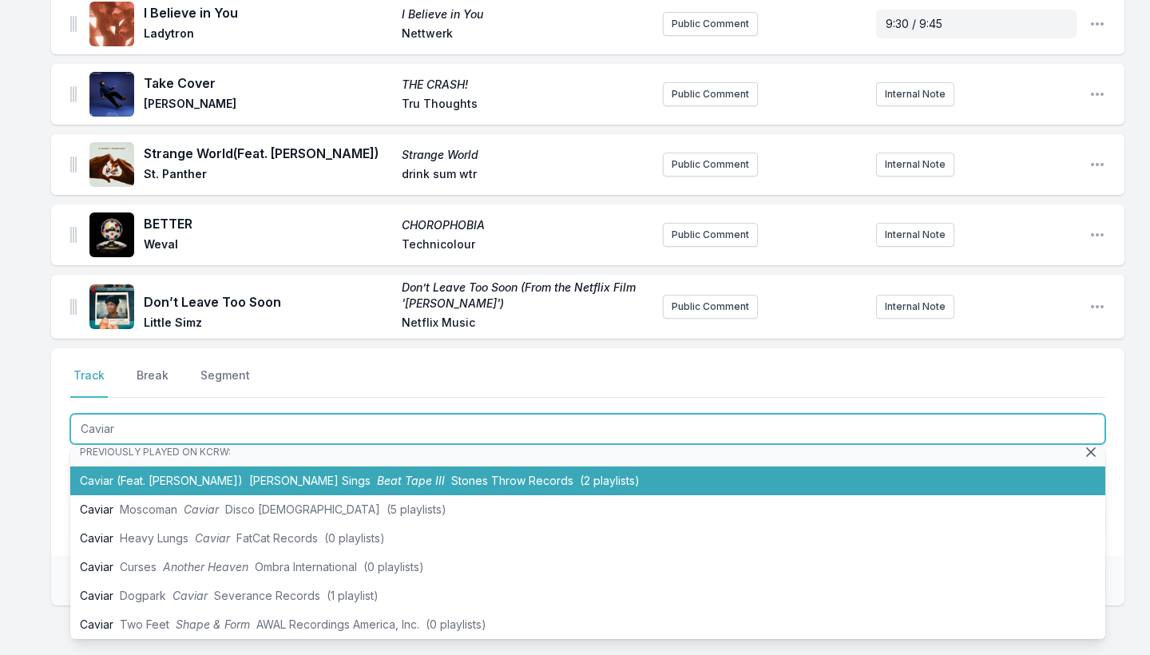
click at [173, 484] on li "Caviar (Feat. [PERSON_NAME]) [PERSON_NAME] Sings Beat Tape III Stones Throw Rec…" at bounding box center [587, 480] width 1035 height 29
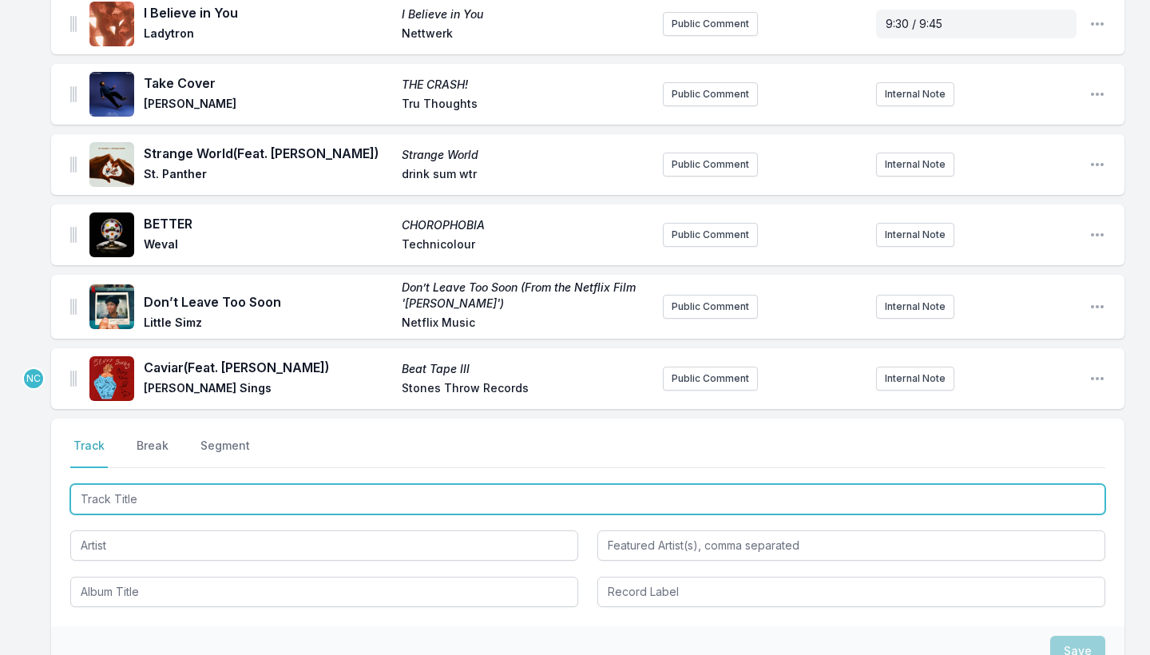
click at [121, 506] on input "Track Title" at bounding box center [587, 499] width 1035 height 30
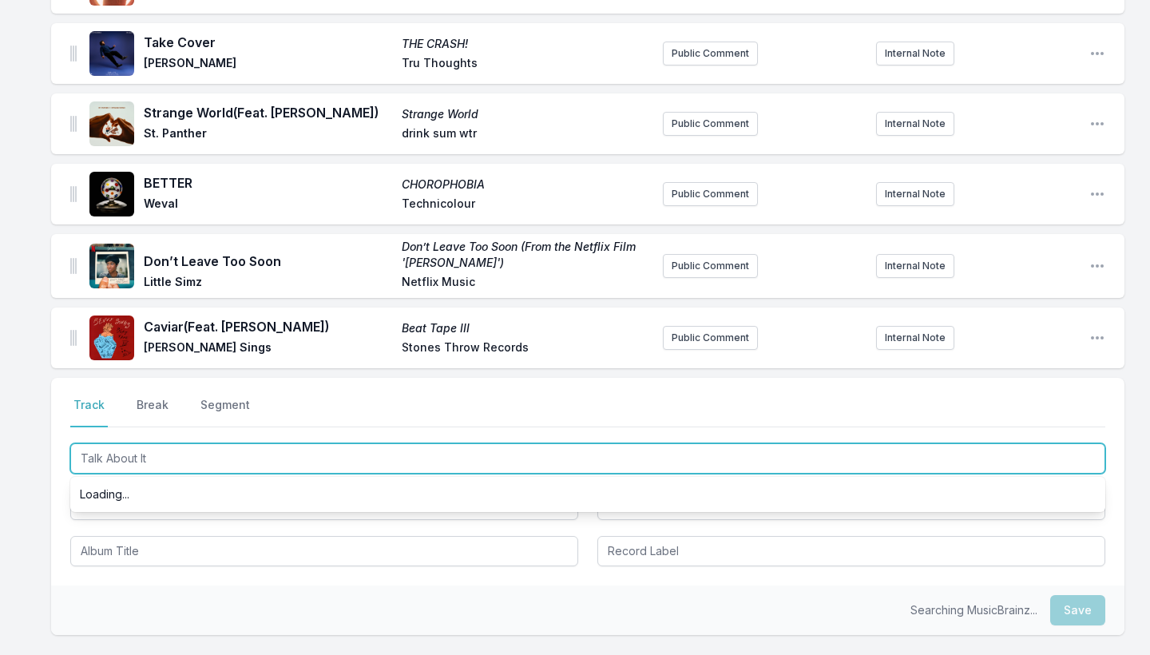
scroll to position [757, 0]
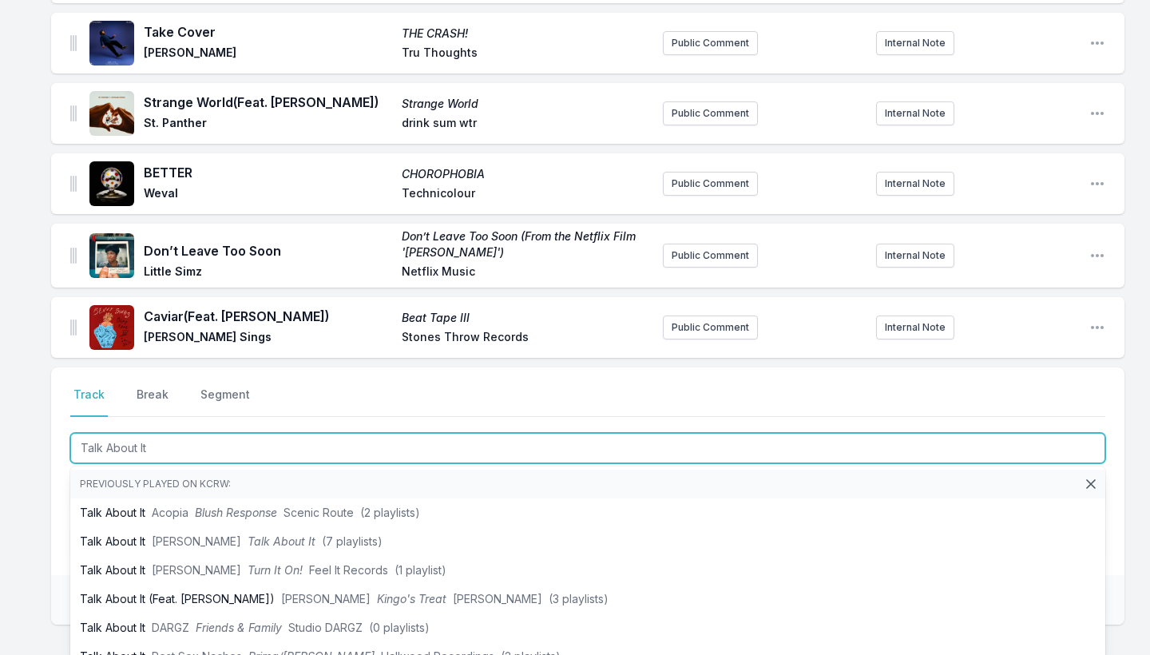
type input "Talk About It"
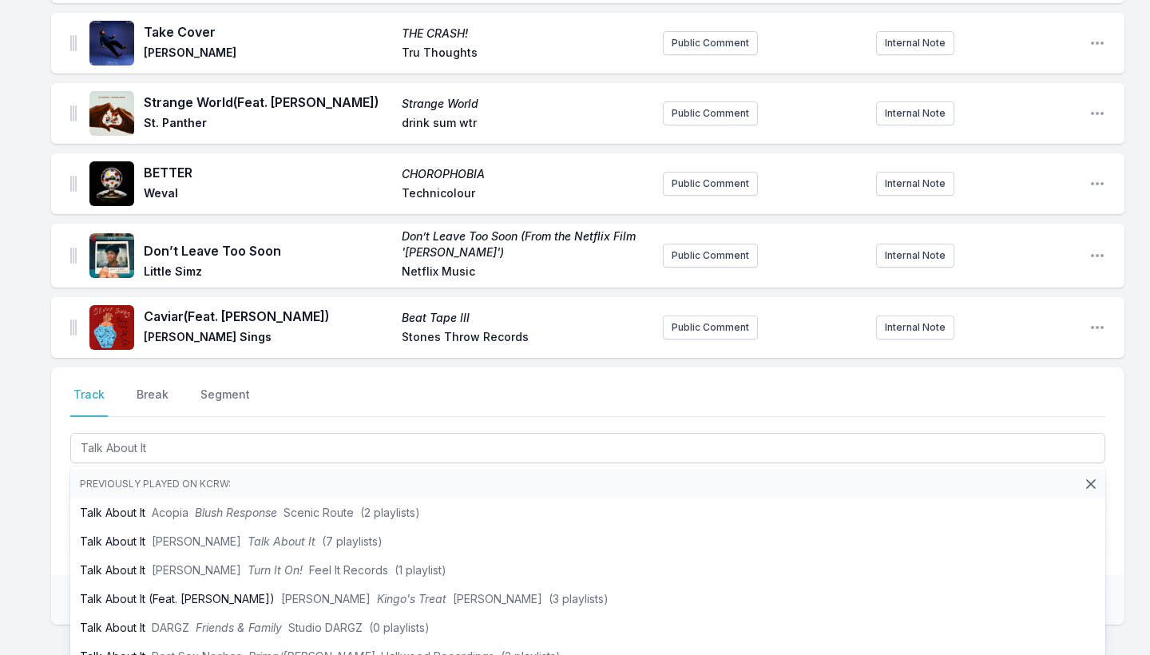
click at [129, 496] on li "Previously played on KCRW:" at bounding box center [587, 483] width 1035 height 29
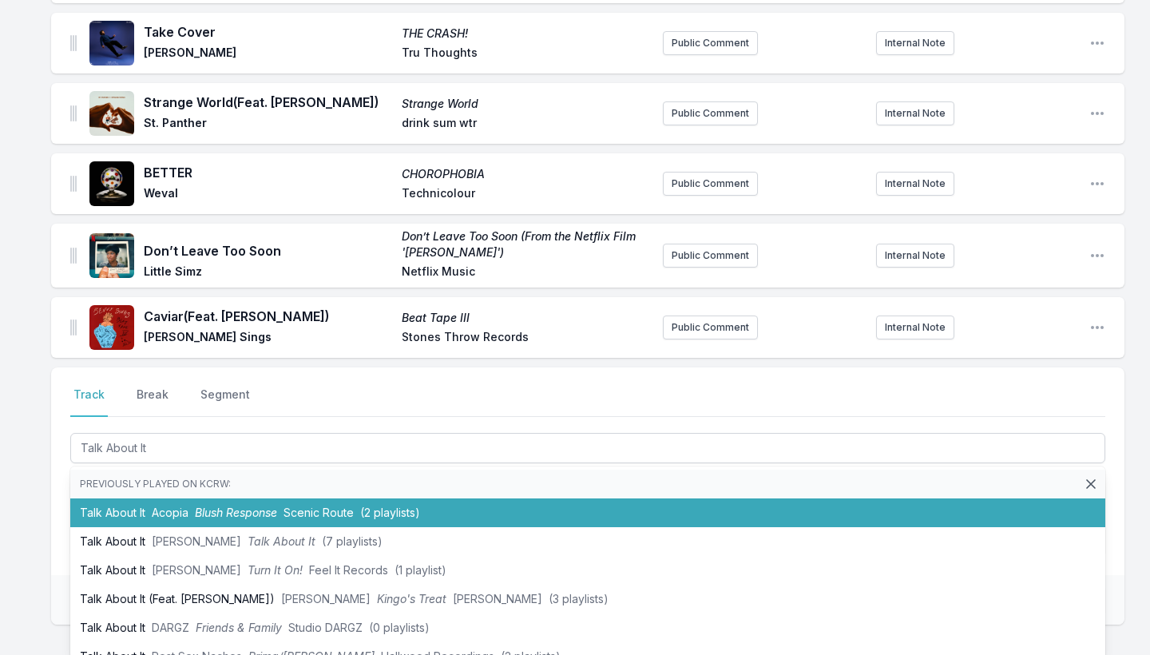
click at [125, 510] on li "Talk About It Acopia Blush Response Scenic Route (2 playlists)" at bounding box center [587, 512] width 1035 height 29
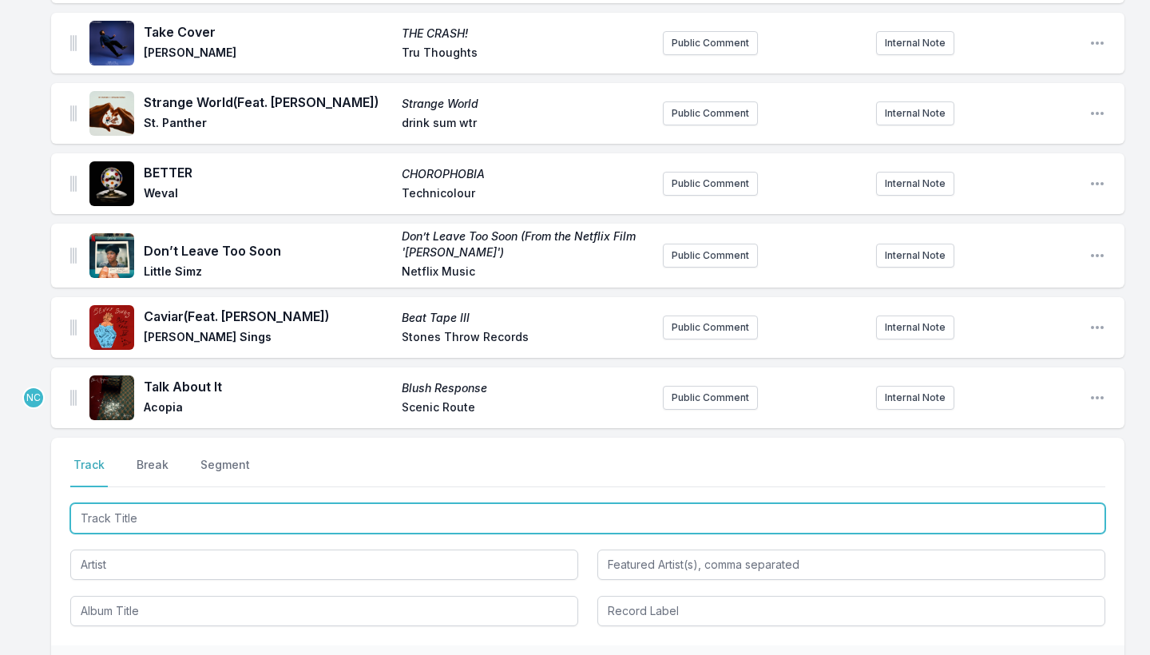
click at [102, 517] on input "Track Title" at bounding box center [587, 518] width 1035 height 30
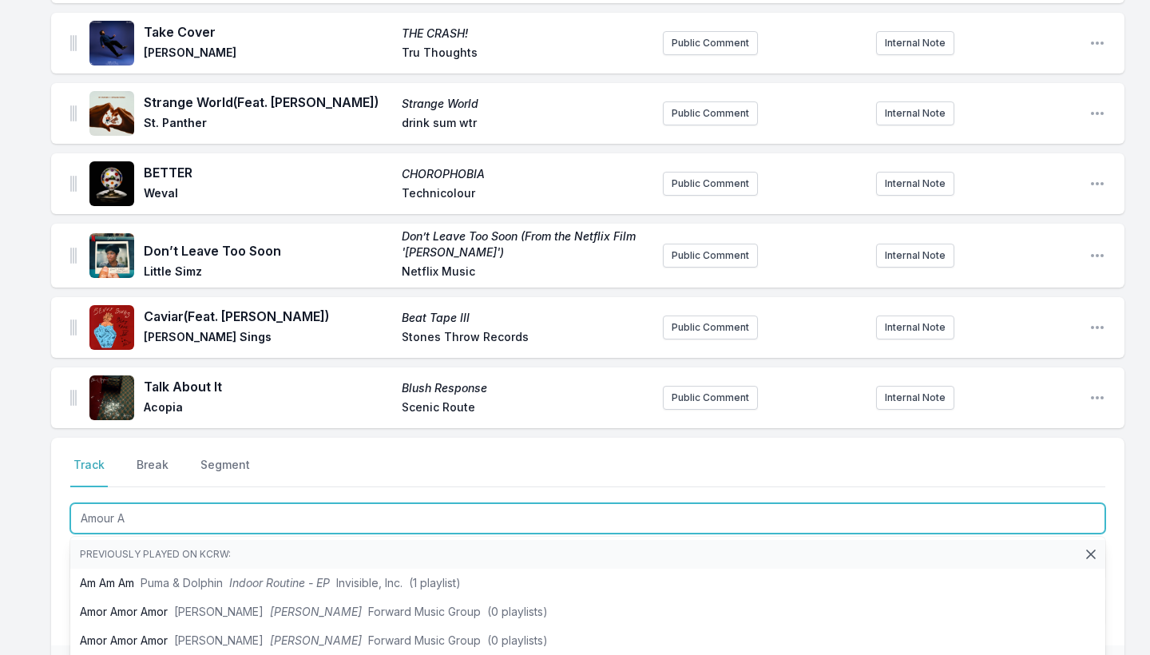
type input "Amour Ar"
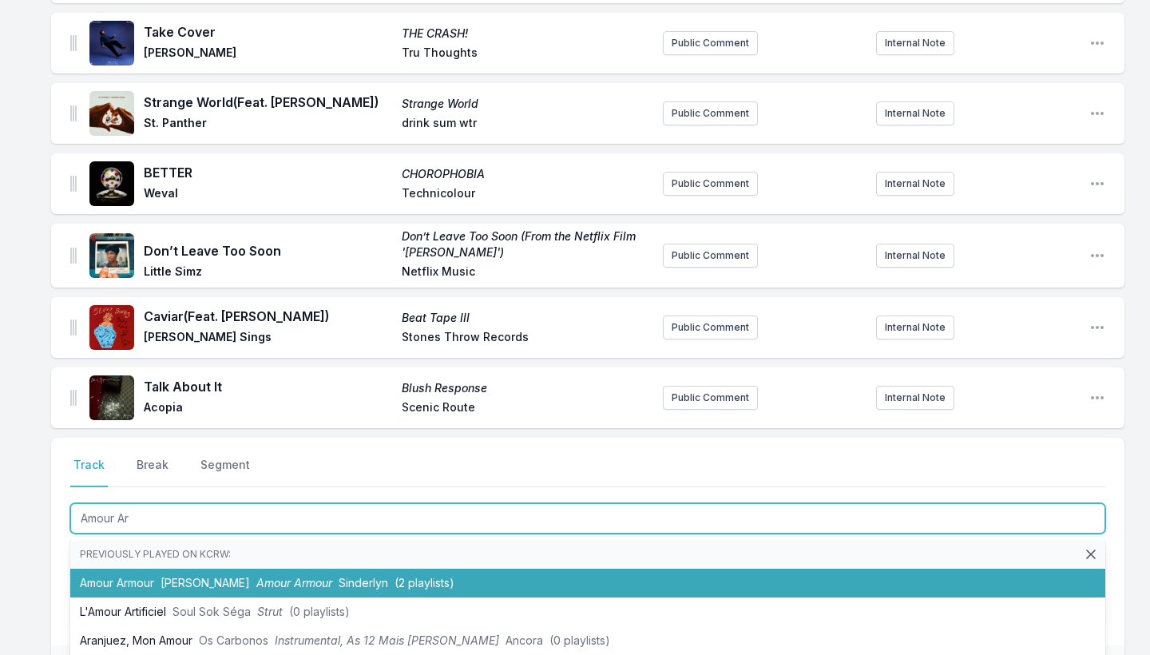
click at [101, 573] on li "Amour [PERSON_NAME] Amour [PERSON_NAME] (2 playlists)" at bounding box center [587, 582] width 1035 height 29
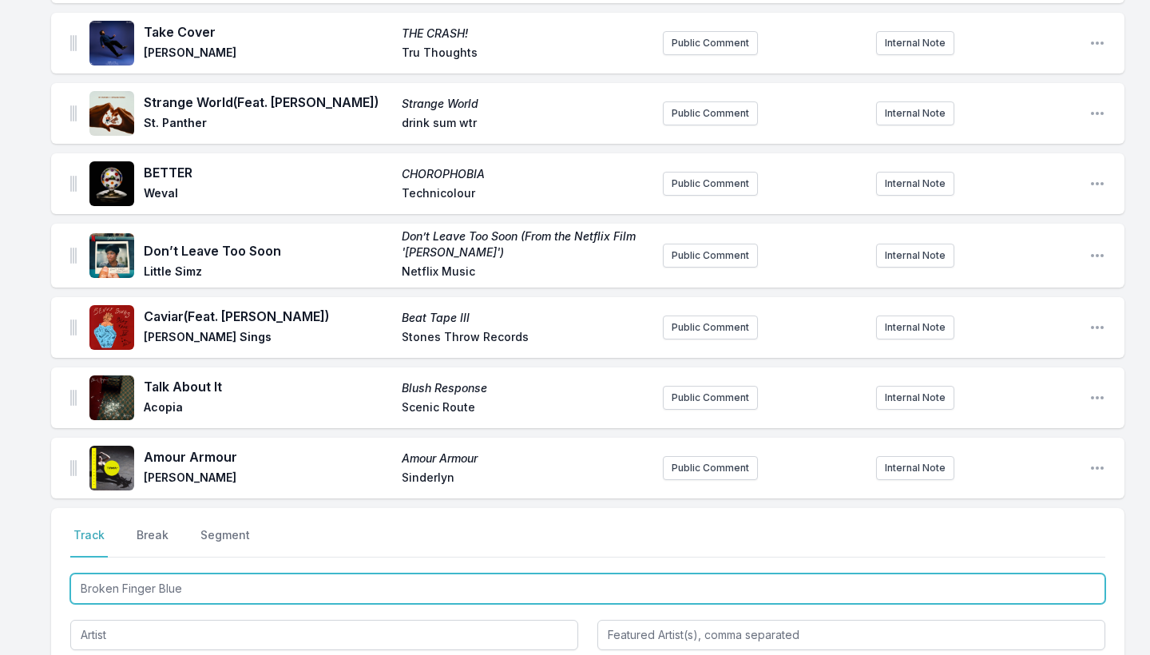
type input "Broken Finger Blues"
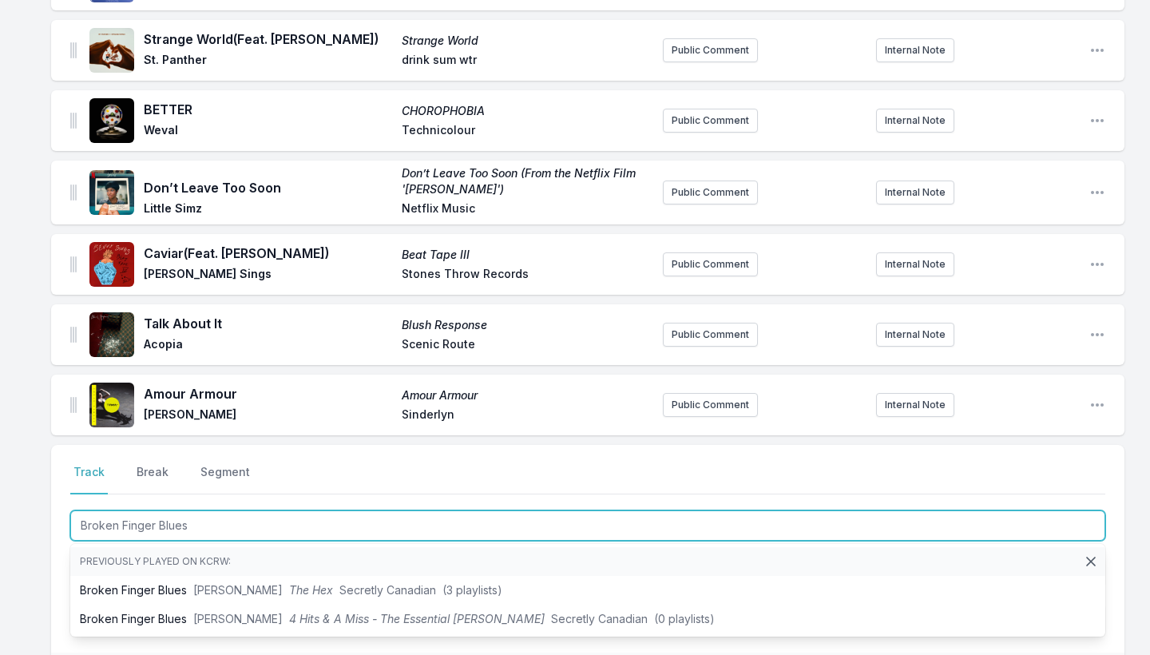
scroll to position [821, 0]
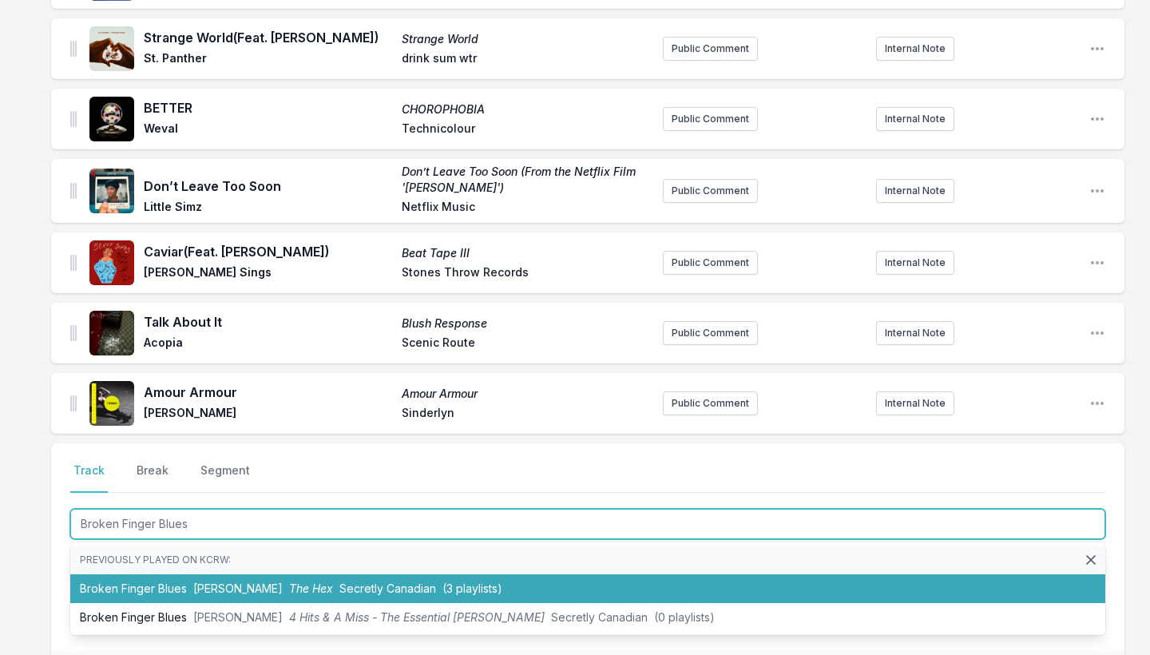
click at [116, 573] on li "Broken Finger Blues [PERSON_NAME] The Hex Secretly Canadian (3 playlists)" at bounding box center [587, 588] width 1035 height 29
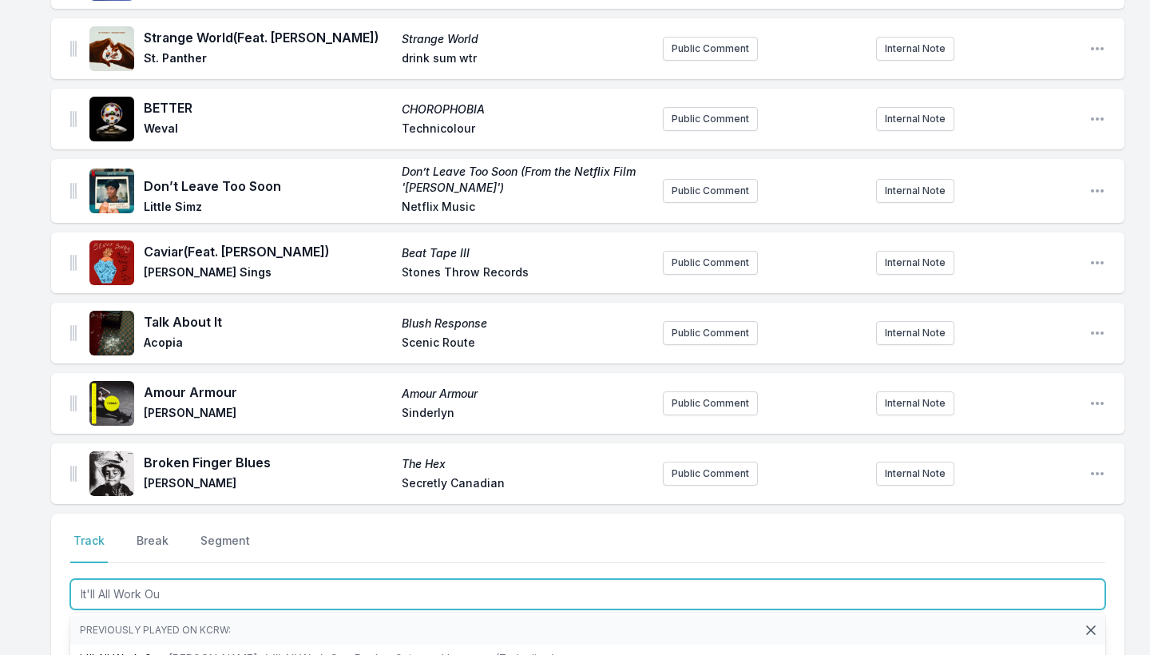
type input "It'll All Work Out"
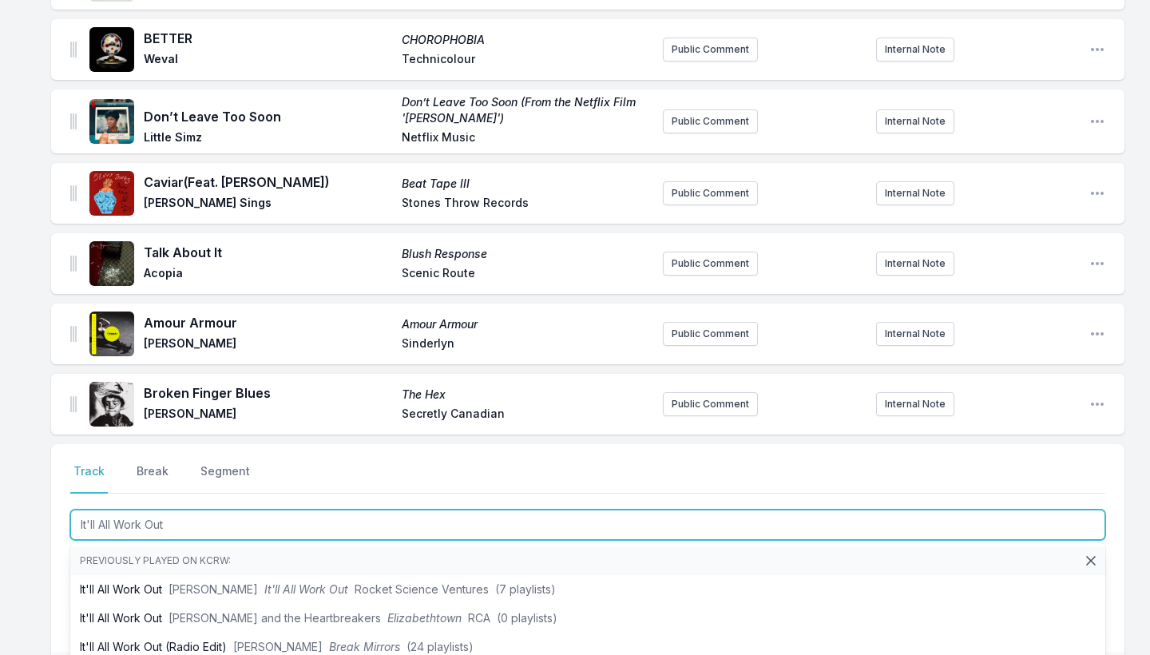
scroll to position [920, 0]
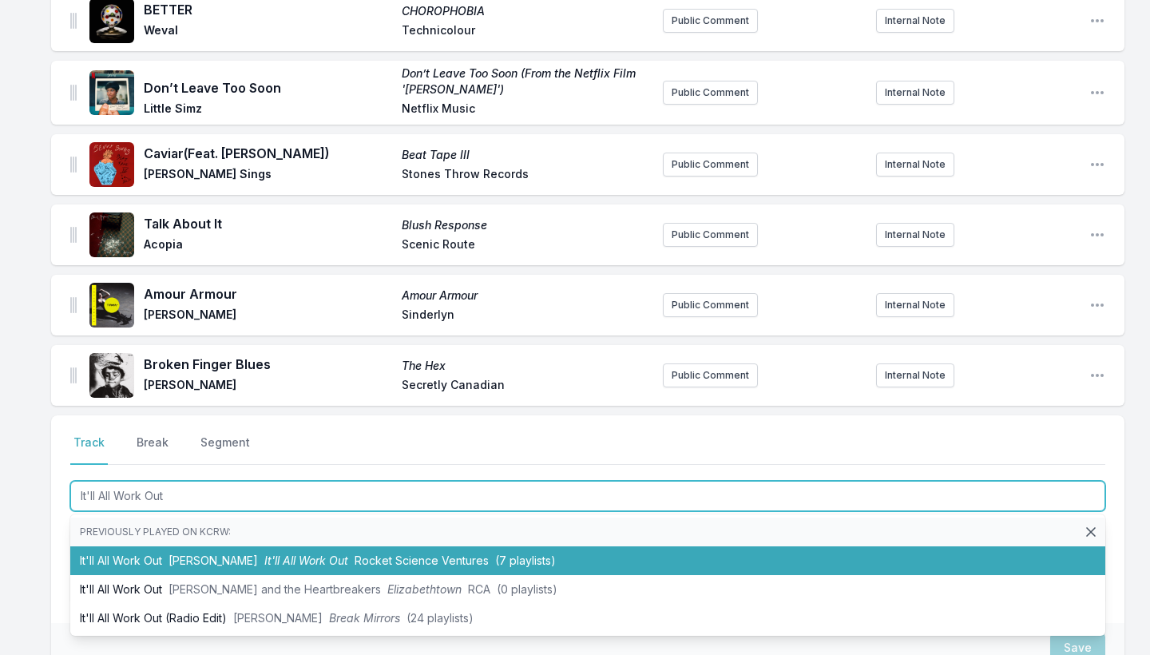
click at [174, 568] on li "It'll All Work Out [PERSON_NAME] It'll All Work Out Rocket Science Ventures (7 …" at bounding box center [587, 560] width 1035 height 29
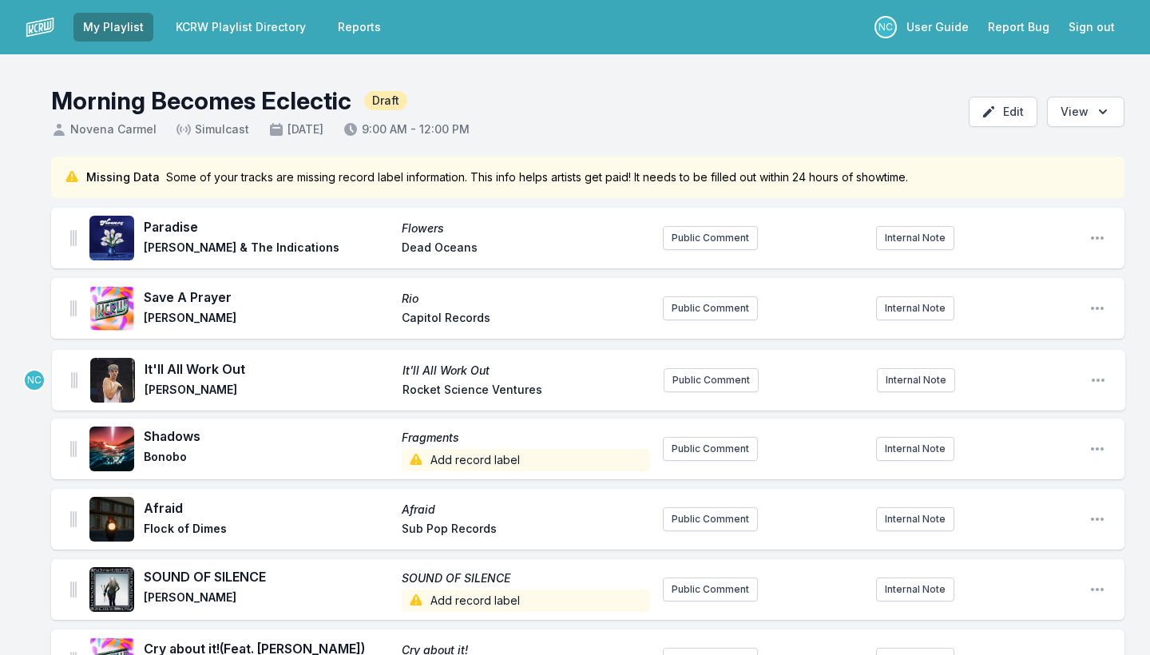
scroll to position [0, 0]
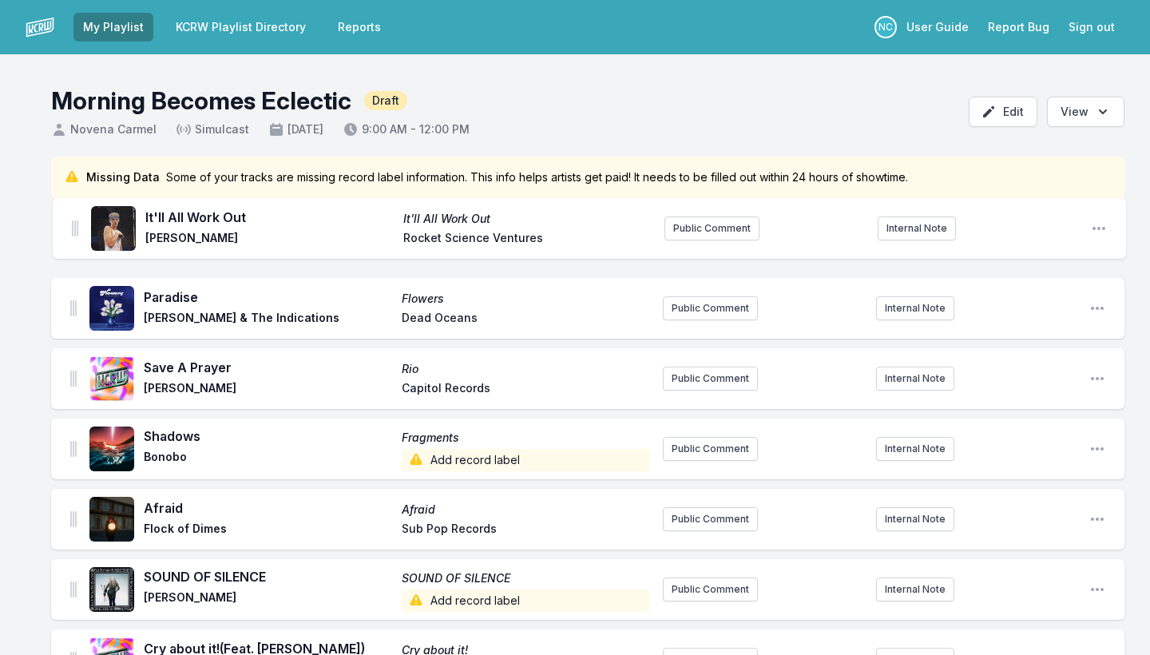
drag, startPoint x: 72, startPoint y: 445, endPoint x: 73, endPoint y: 220, distance: 224.3
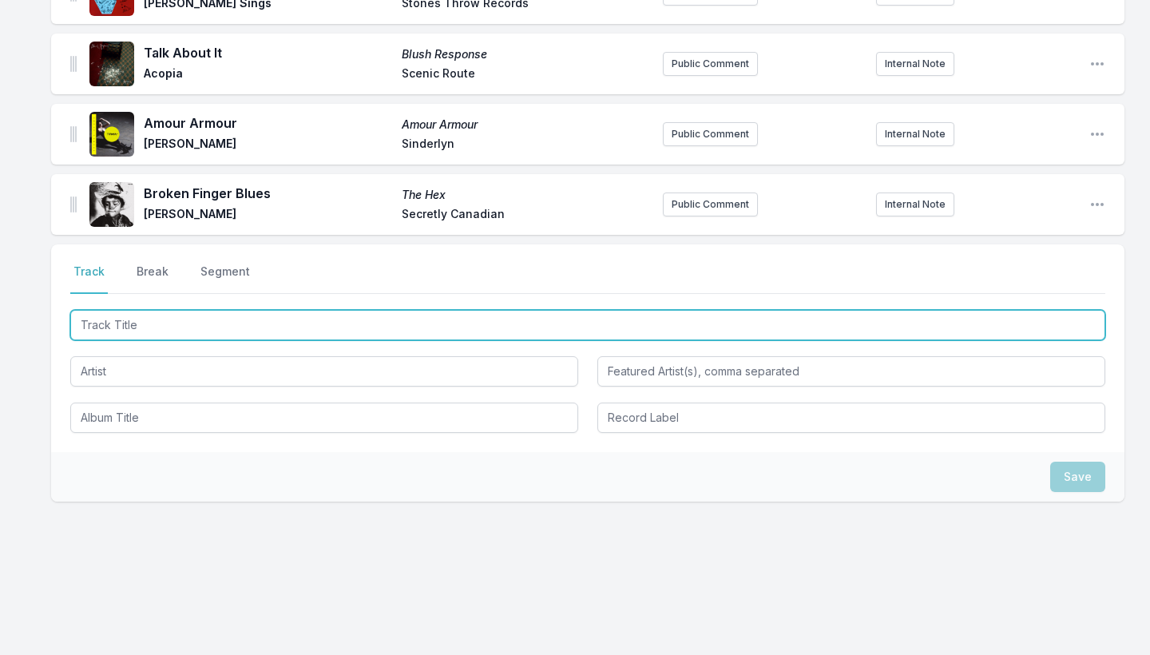
scroll to position [1161, 0]
click at [534, 326] on input "Track Title" at bounding box center [587, 325] width 1035 height 30
type input "Constant and Uniform"
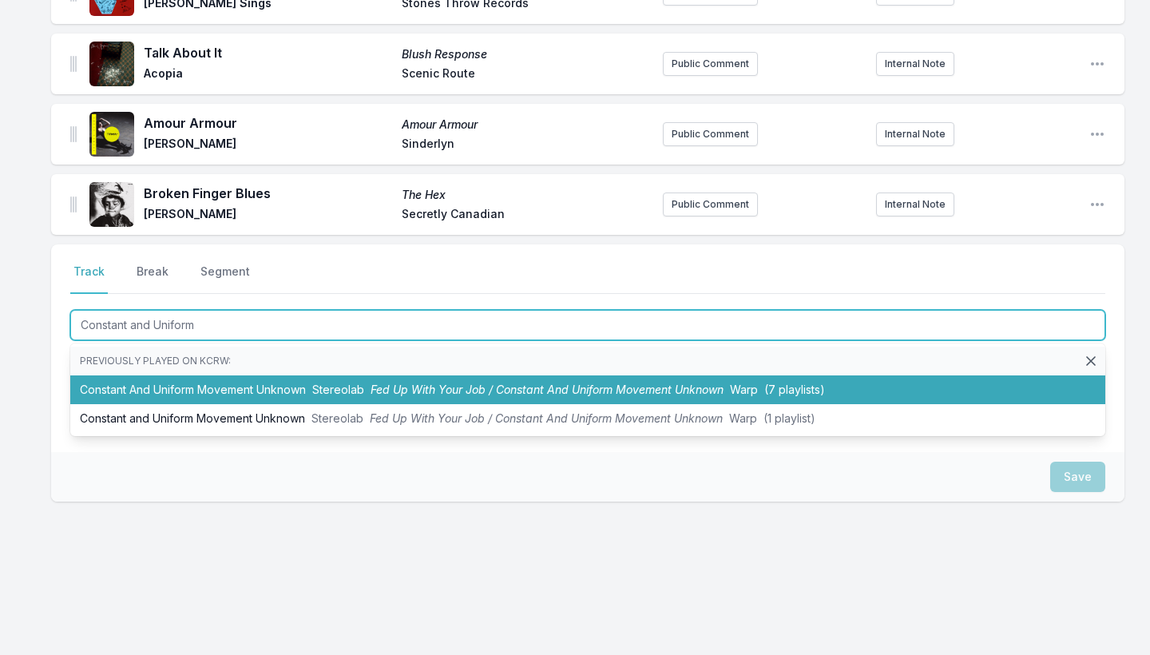
click at [505, 390] on span "Fed Up With Your Job / Constant And Uniform Movement Unknown" at bounding box center [546, 389] width 353 height 14
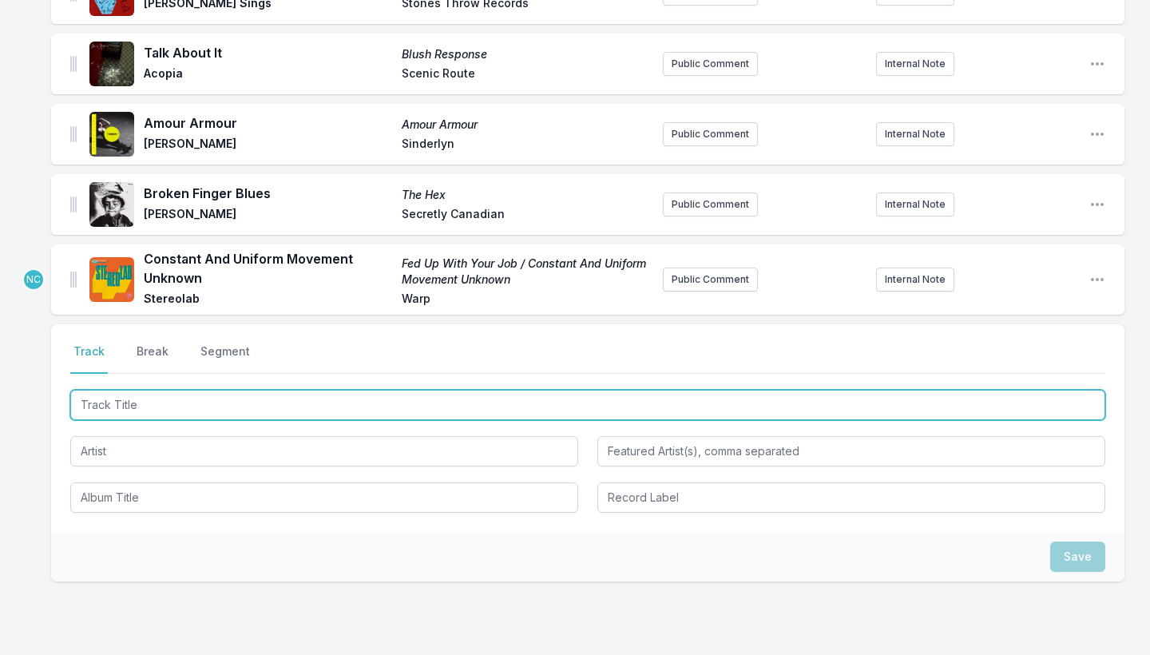
click at [474, 403] on input "Track Title" at bounding box center [587, 405] width 1035 height 30
type input "Countryside"
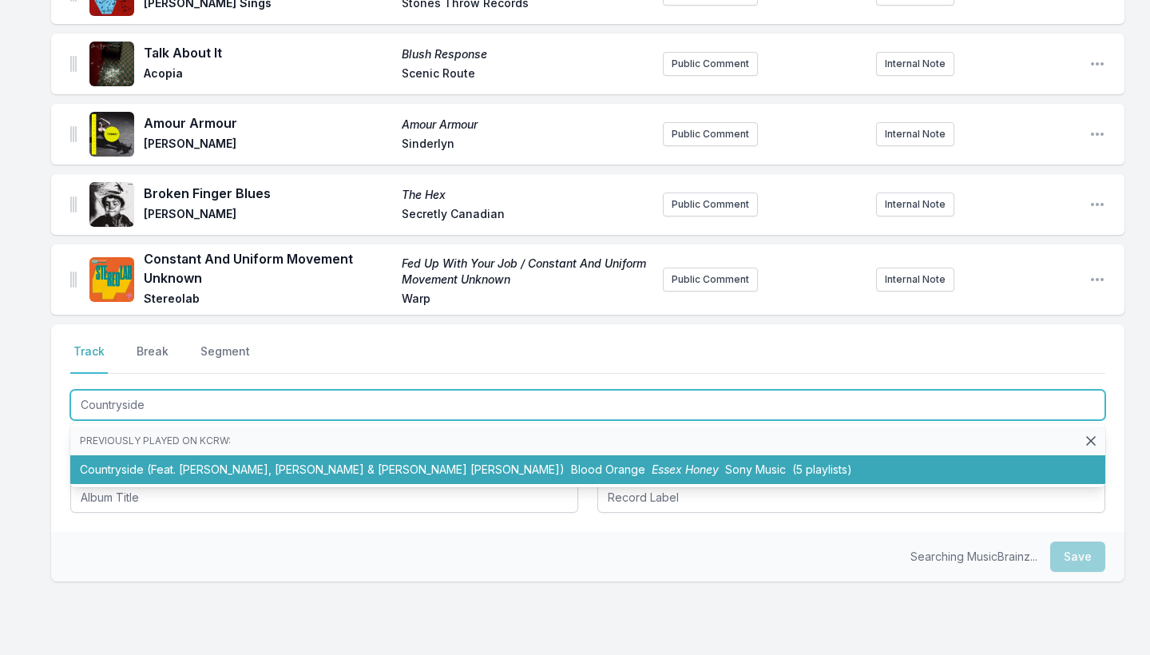
click at [452, 461] on li "Countryside (Feat. [PERSON_NAME], [PERSON_NAME] & [PERSON_NAME] [PERSON_NAME]) …" at bounding box center [587, 469] width 1035 height 29
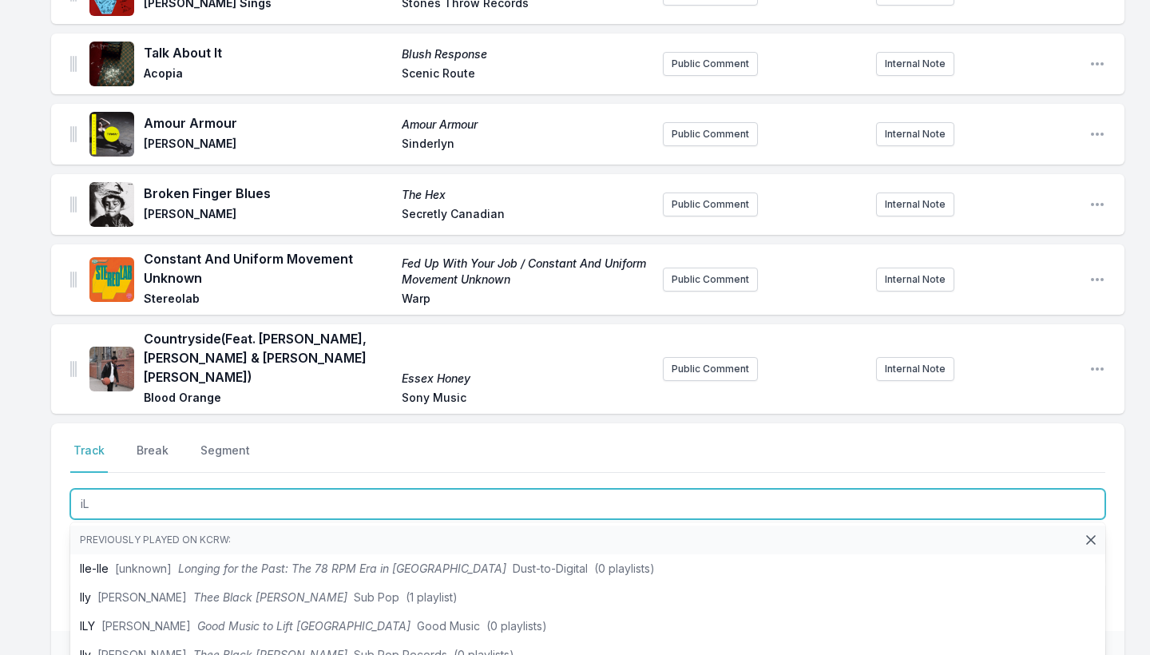
type input "i"
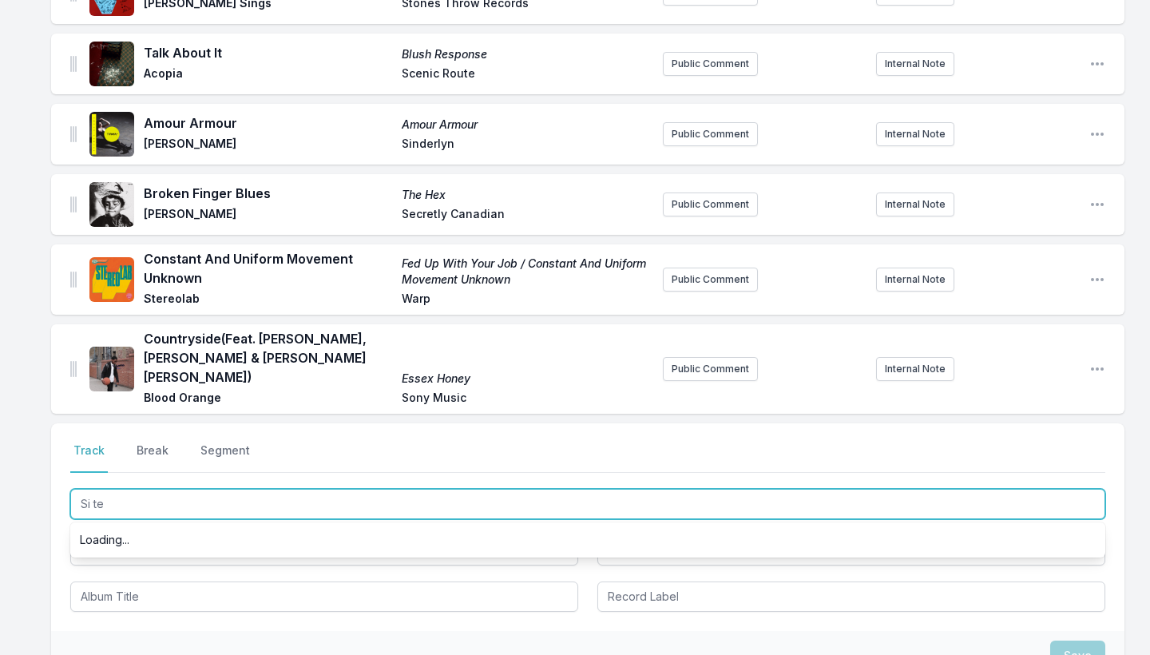
type input "Si te"
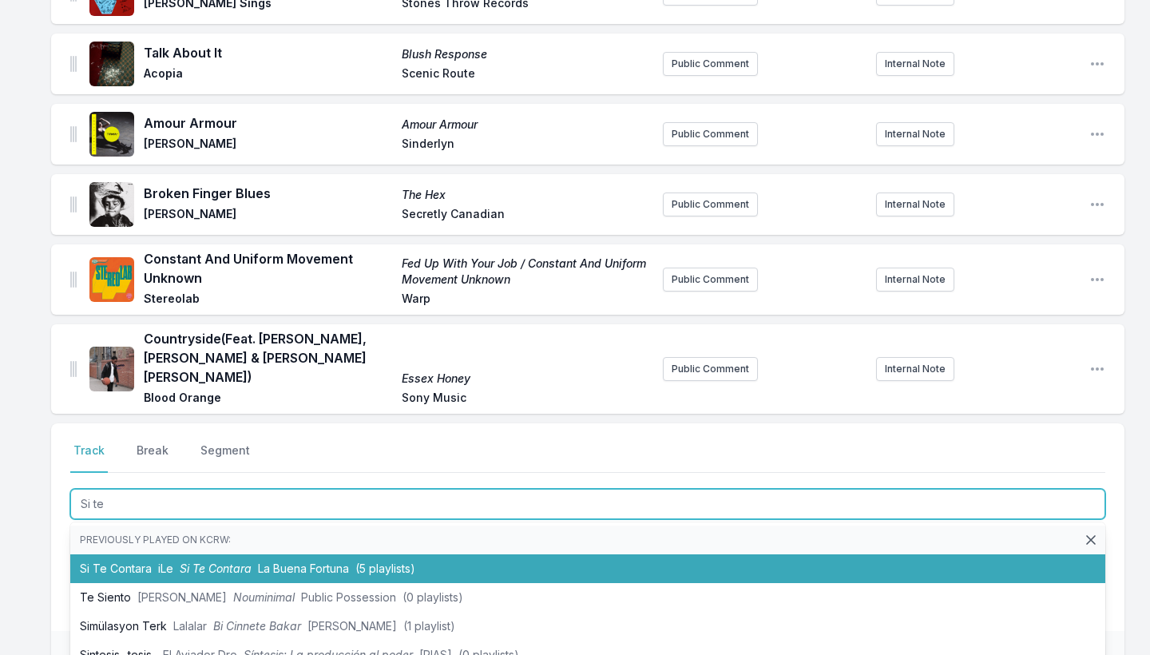
click at [383, 561] on span "(5 playlists)" at bounding box center [385, 568] width 60 height 14
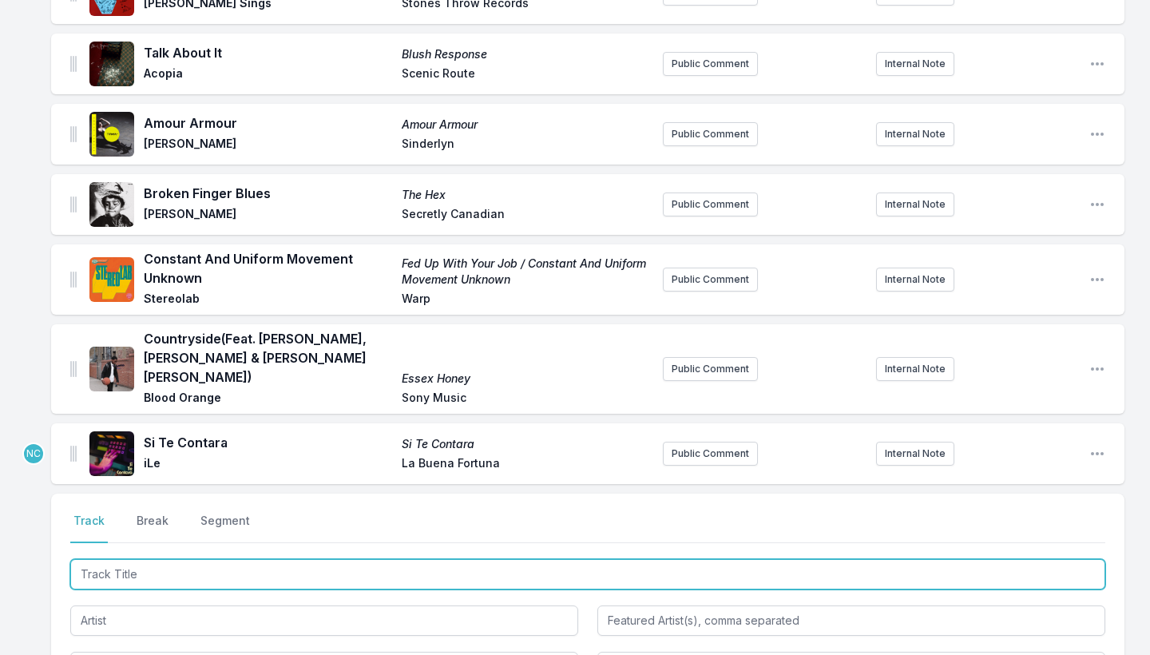
click at [352, 559] on input "Track Title" at bounding box center [587, 574] width 1035 height 30
type input "Amam"
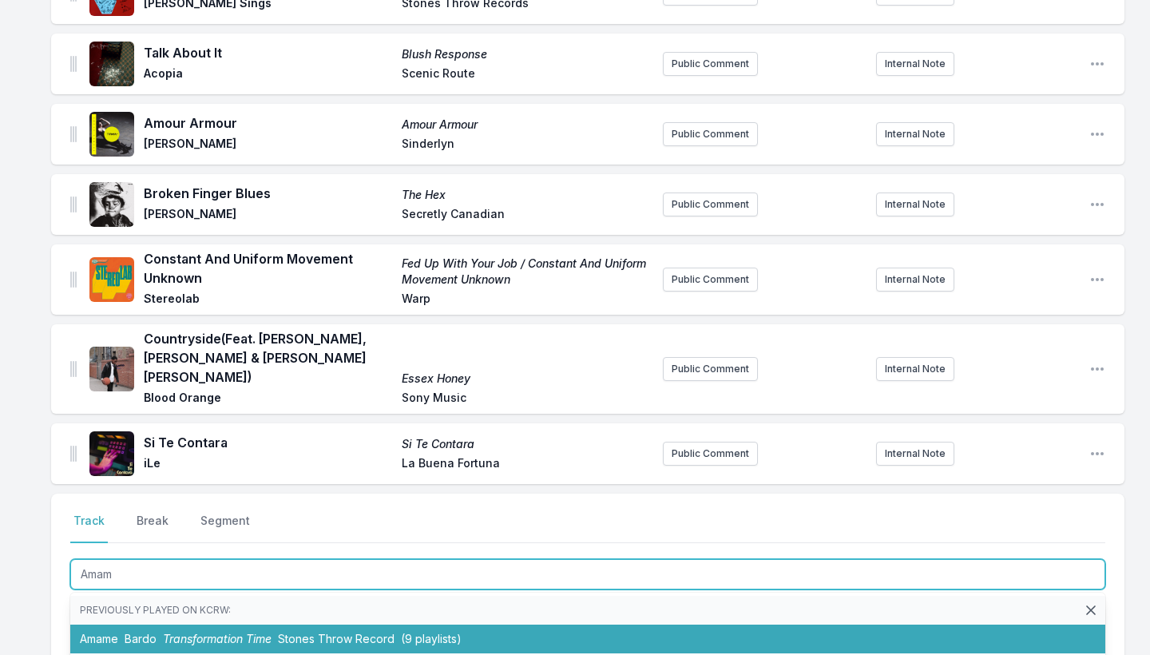
click at [287, 573] on span "Stones Throw Record" at bounding box center [336, 638] width 117 height 14
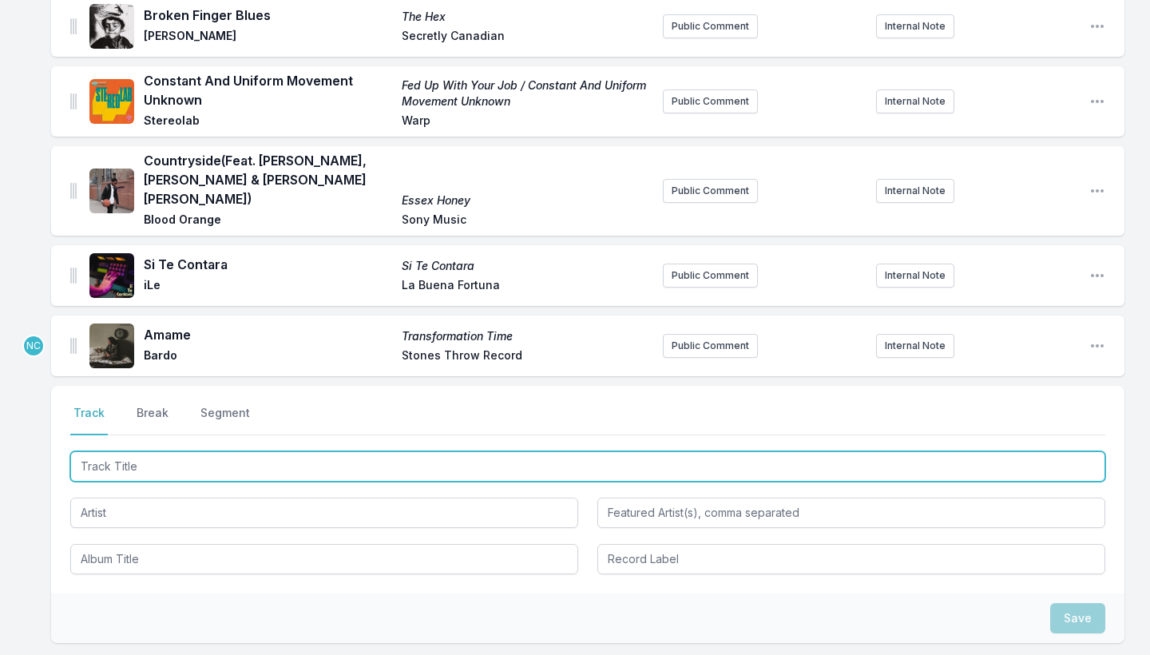
scroll to position [1342, 0]
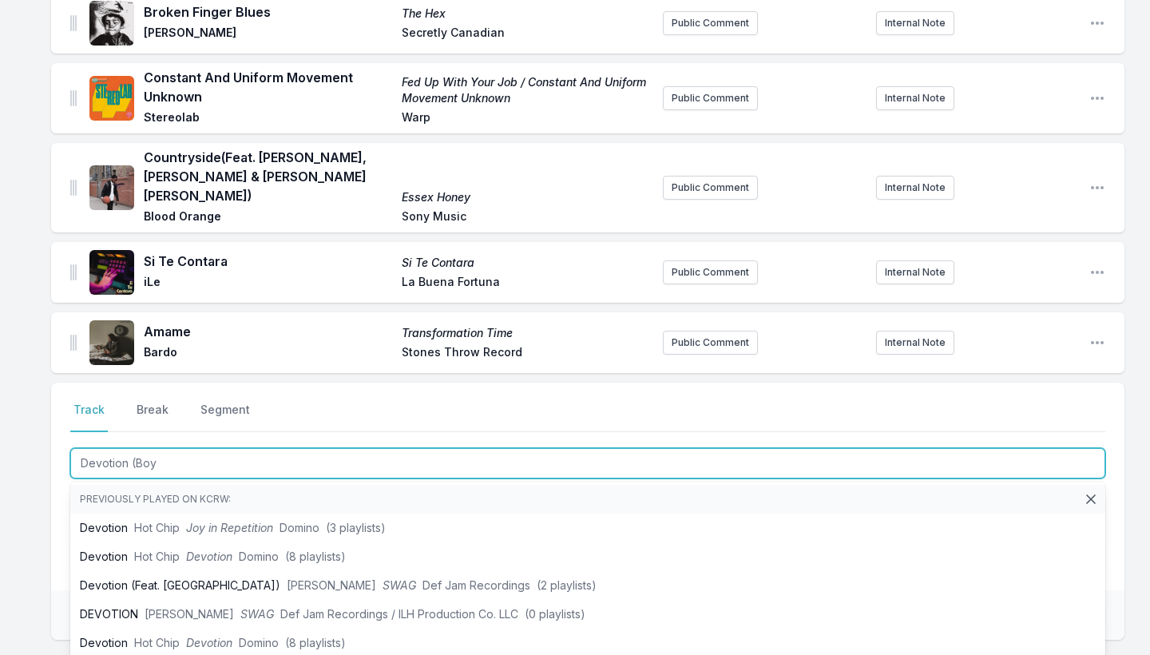
type input "Devotion (Boys"
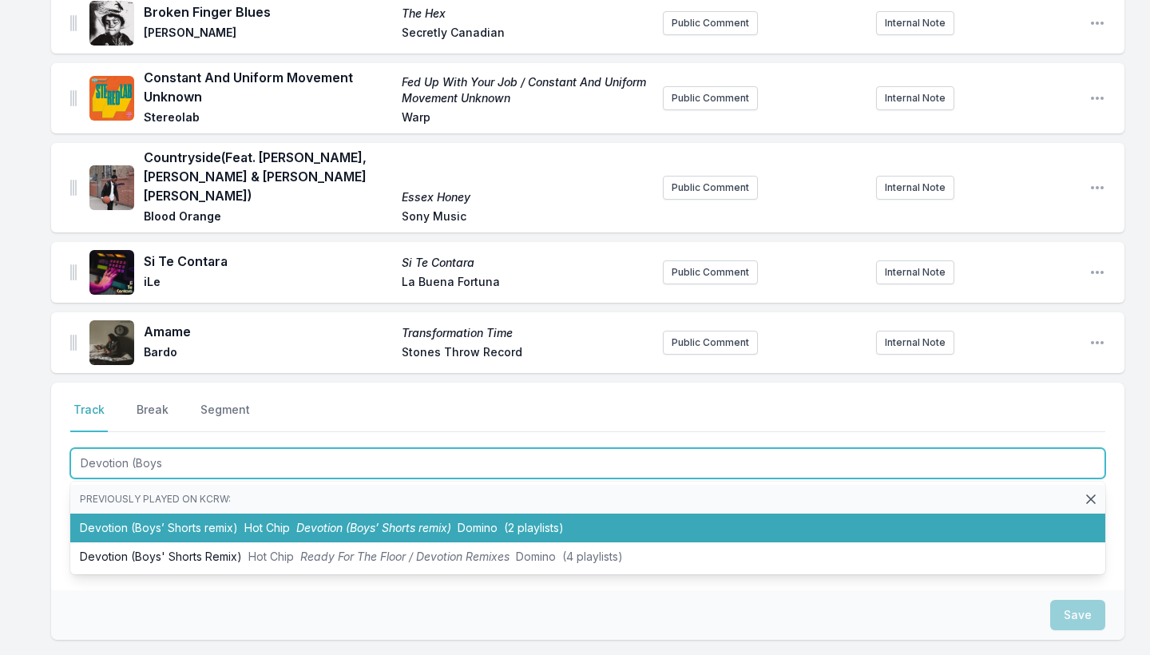
click at [307, 521] on span "Devotion (Boys’ Shorts remix)" at bounding box center [373, 528] width 155 height 14
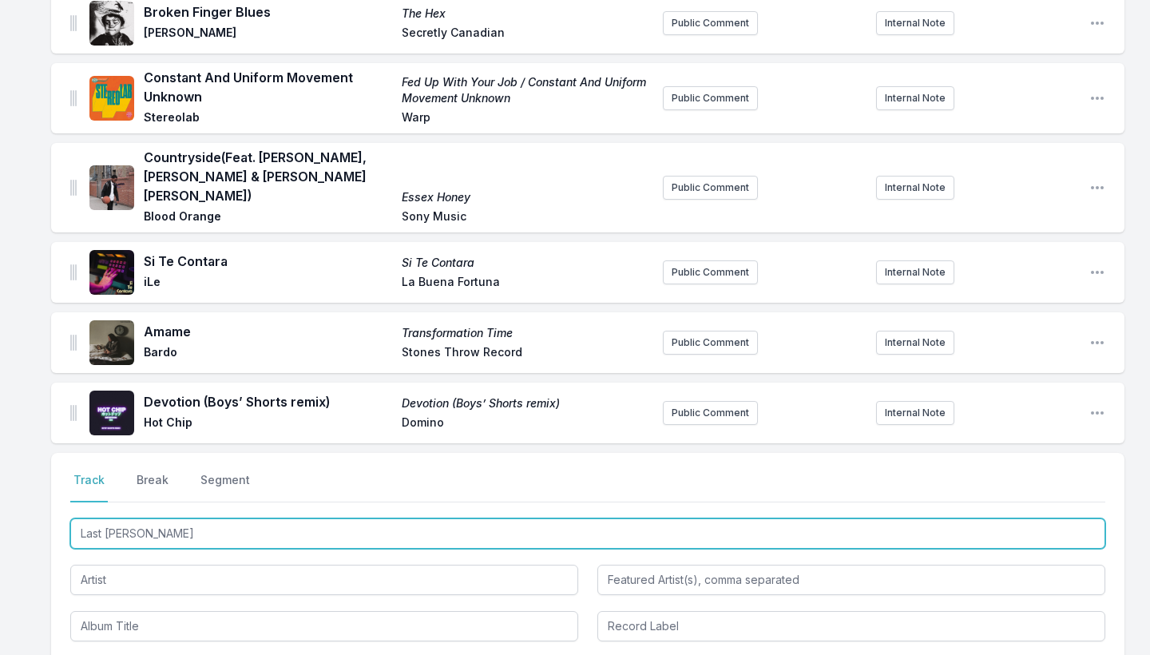
type input "Last Time"
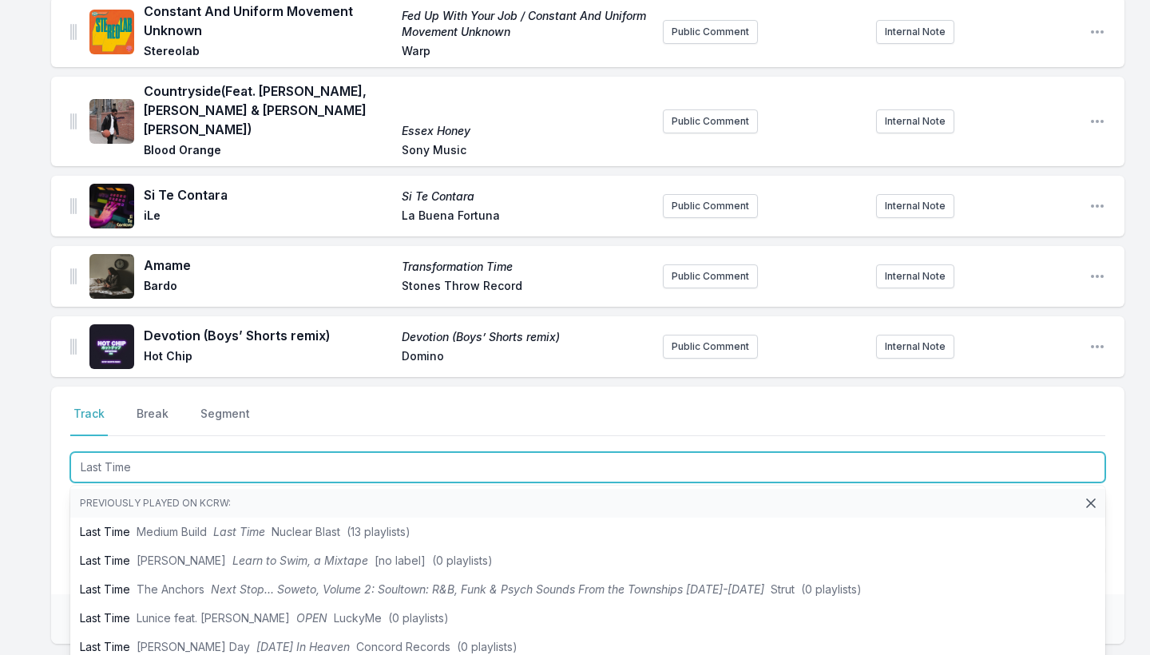
scroll to position [1419, 0]
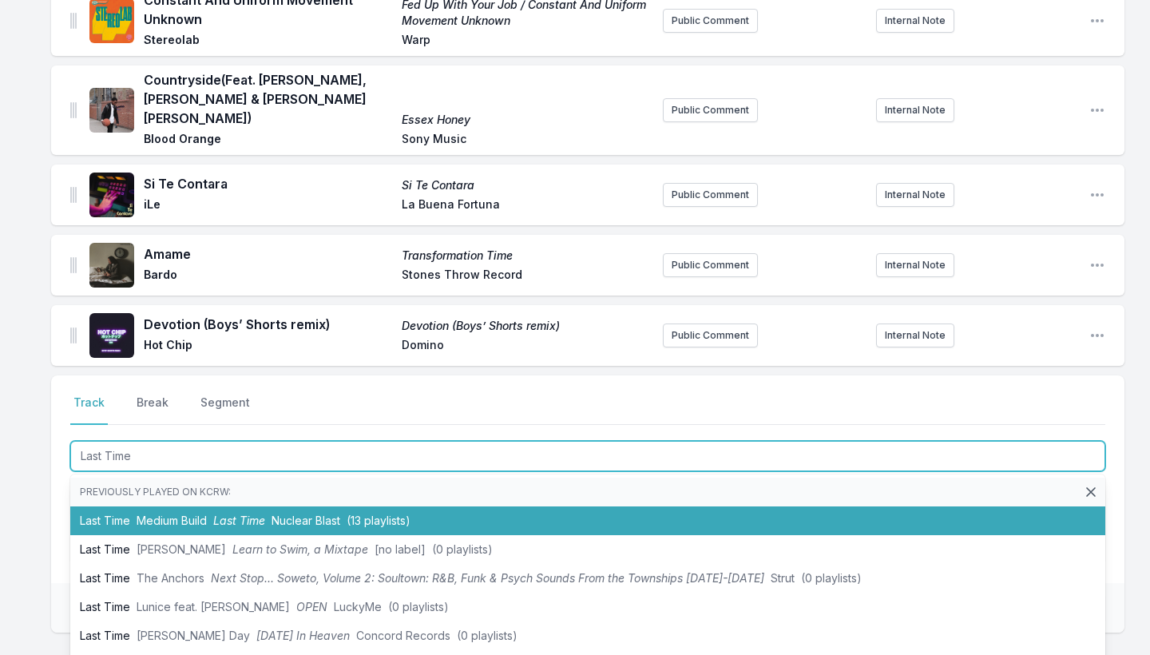
click at [285, 513] on span "Nuclear Blast" at bounding box center [305, 520] width 69 height 14
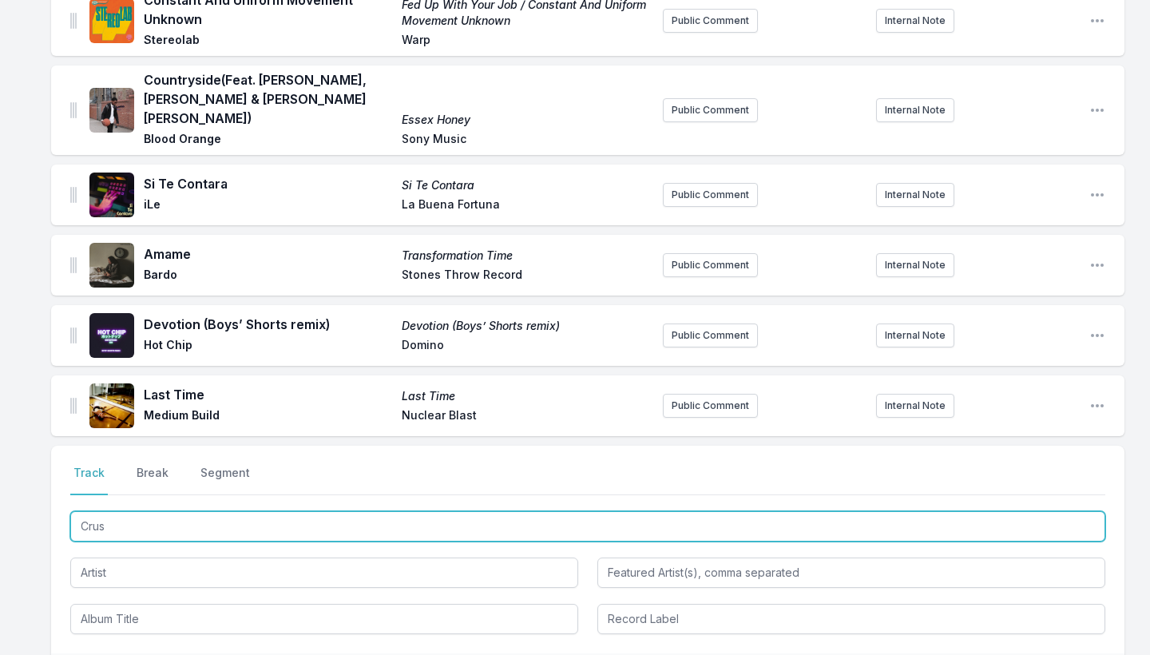
type input "Crush"
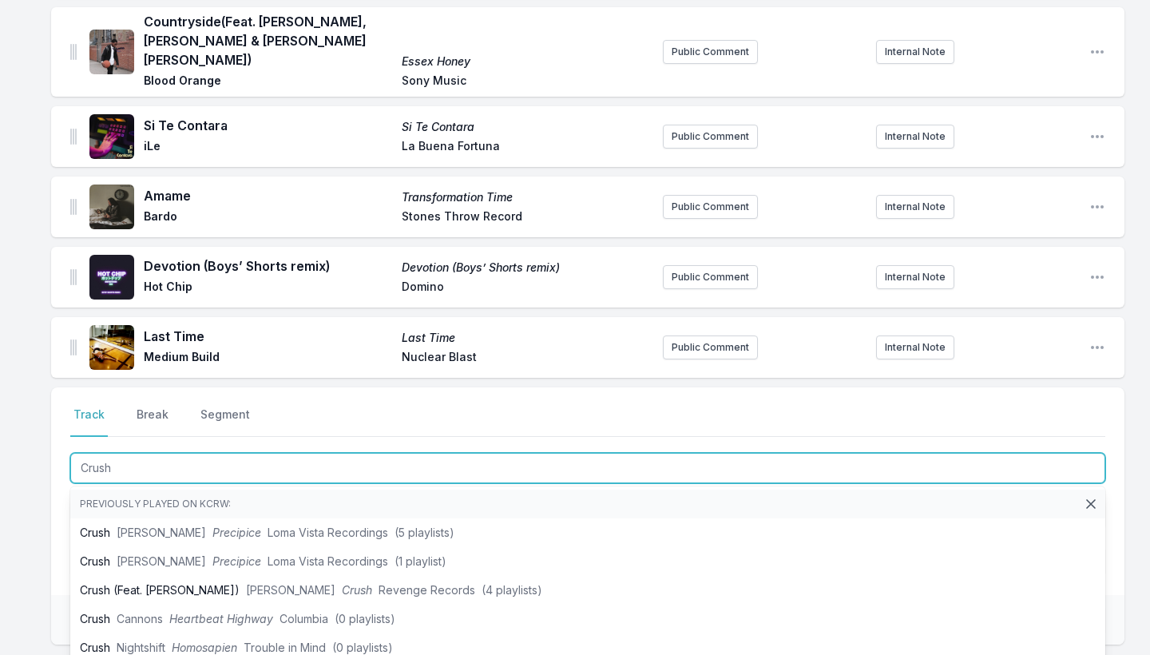
scroll to position [1479, 0]
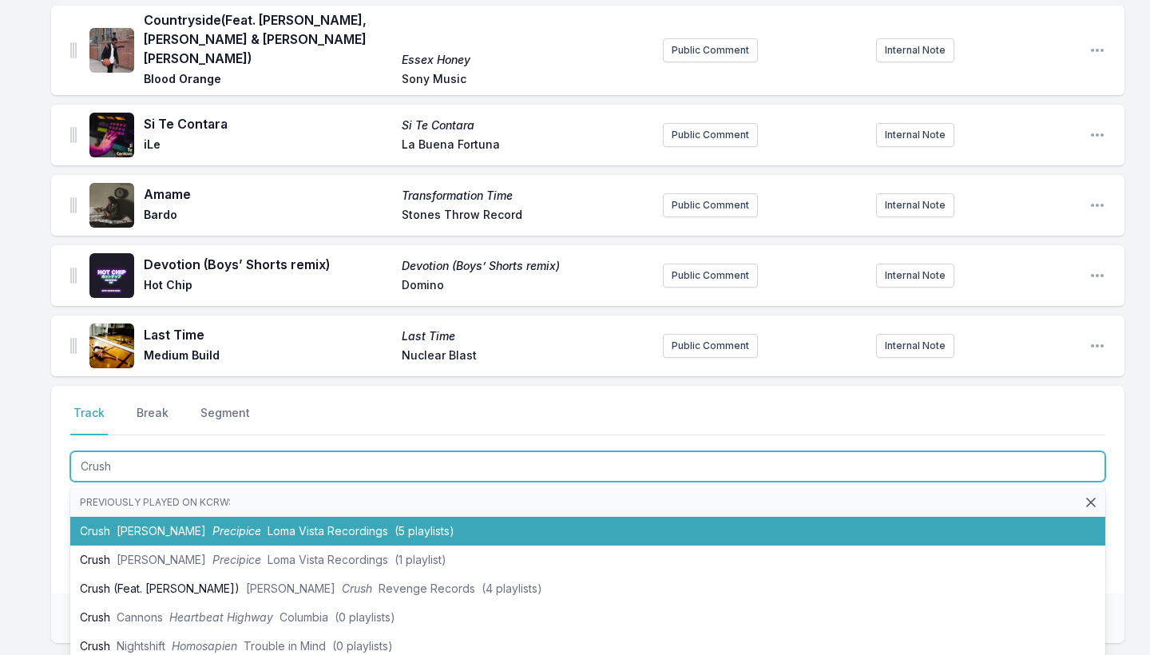
click at [240, 520] on li "Crush [PERSON_NAME] Precipice Loma Vista Recordings (5 playlists)" at bounding box center [587, 531] width 1035 height 29
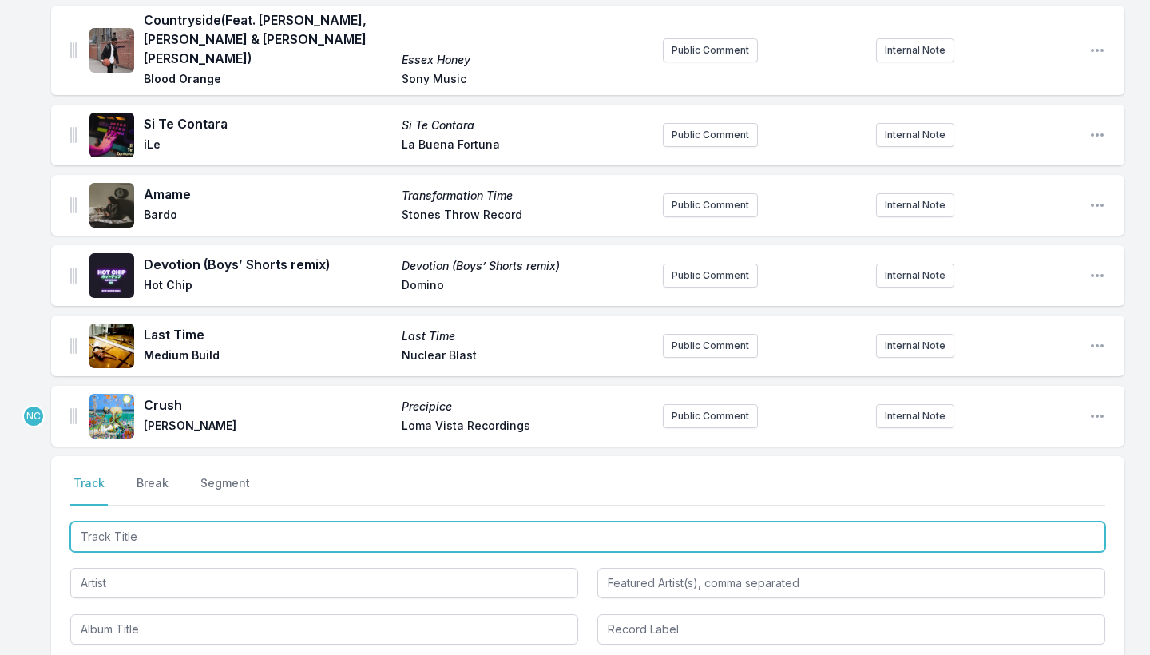
click at [240, 521] on input "Track Title" at bounding box center [587, 536] width 1035 height 30
type input "Inertia"
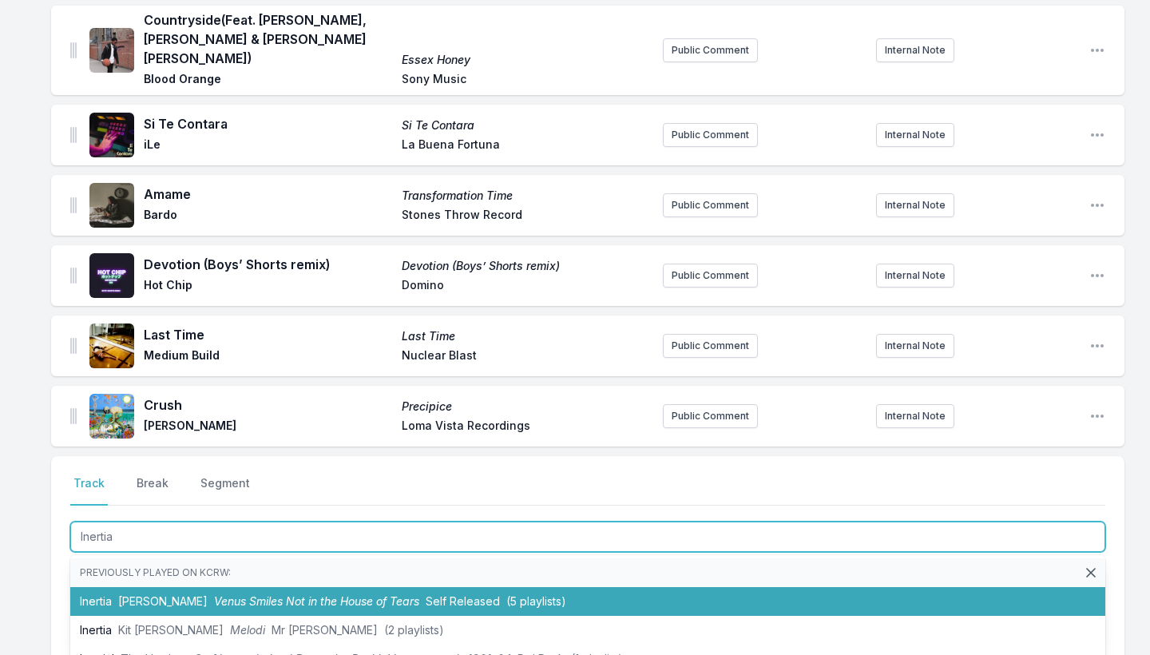
click at [208, 573] on span "[PERSON_NAME]" at bounding box center [162, 601] width 89 height 14
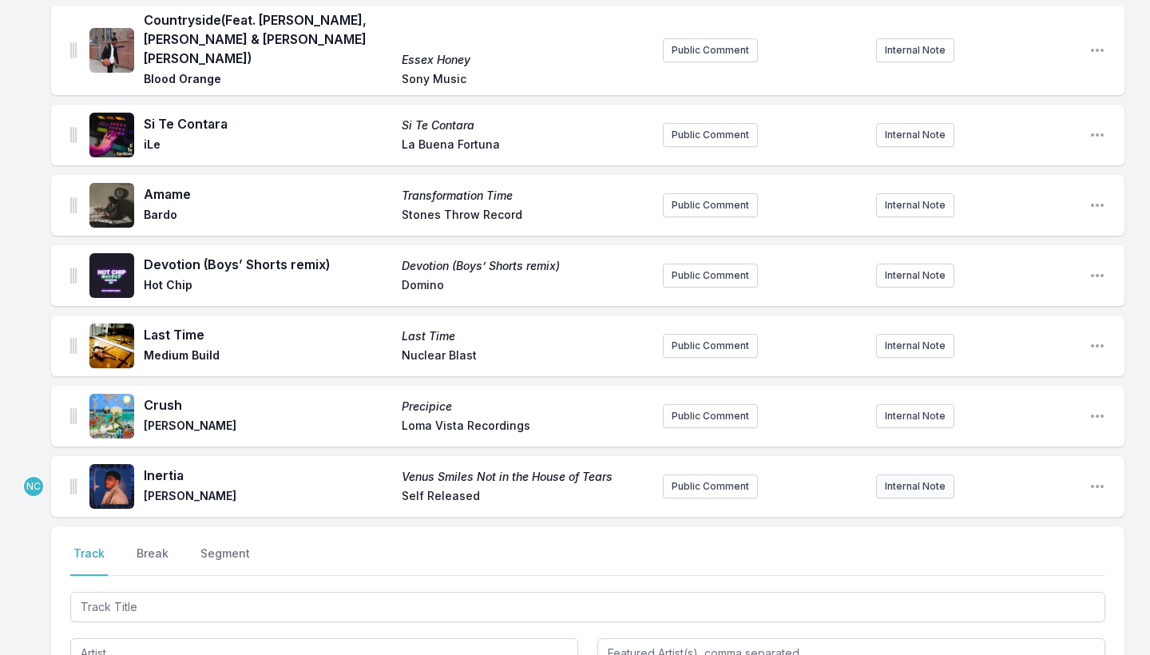
click at [905, 474] on button "Internal Note" at bounding box center [915, 486] width 78 height 24
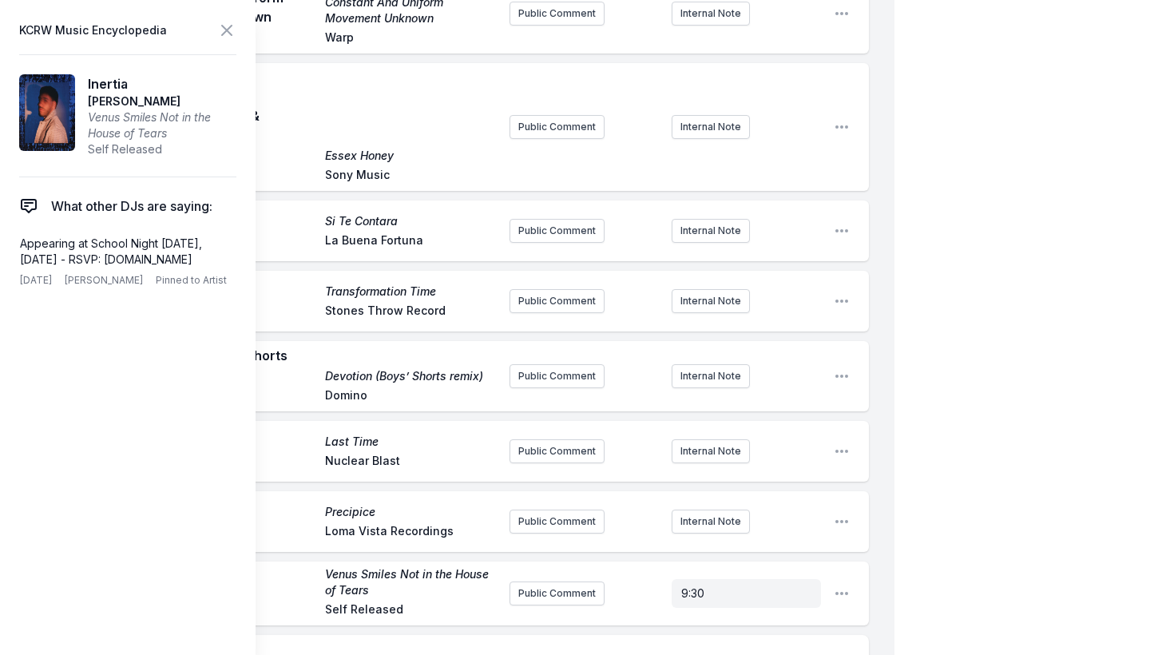
click at [227, 32] on icon at bounding box center [226, 30] width 19 height 19
